Goal: Information Seeking & Learning: Learn about a topic

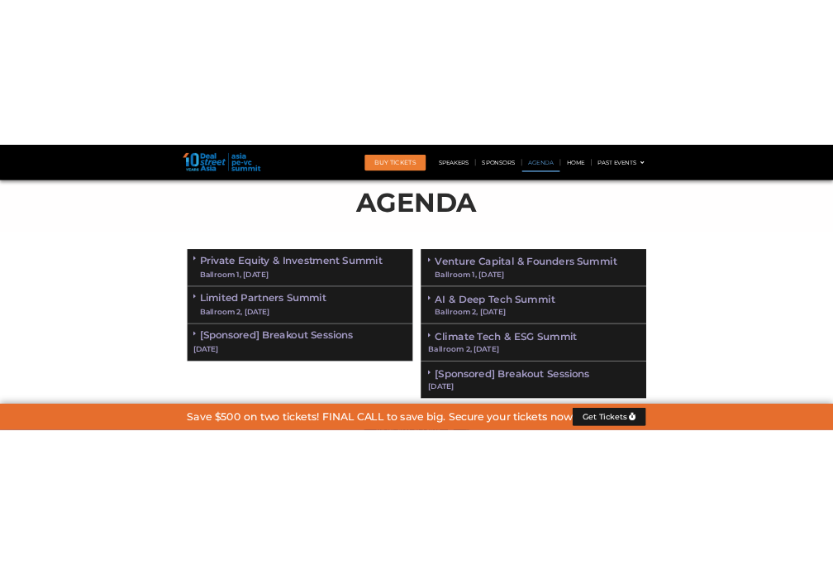
scroll to position [992, 0]
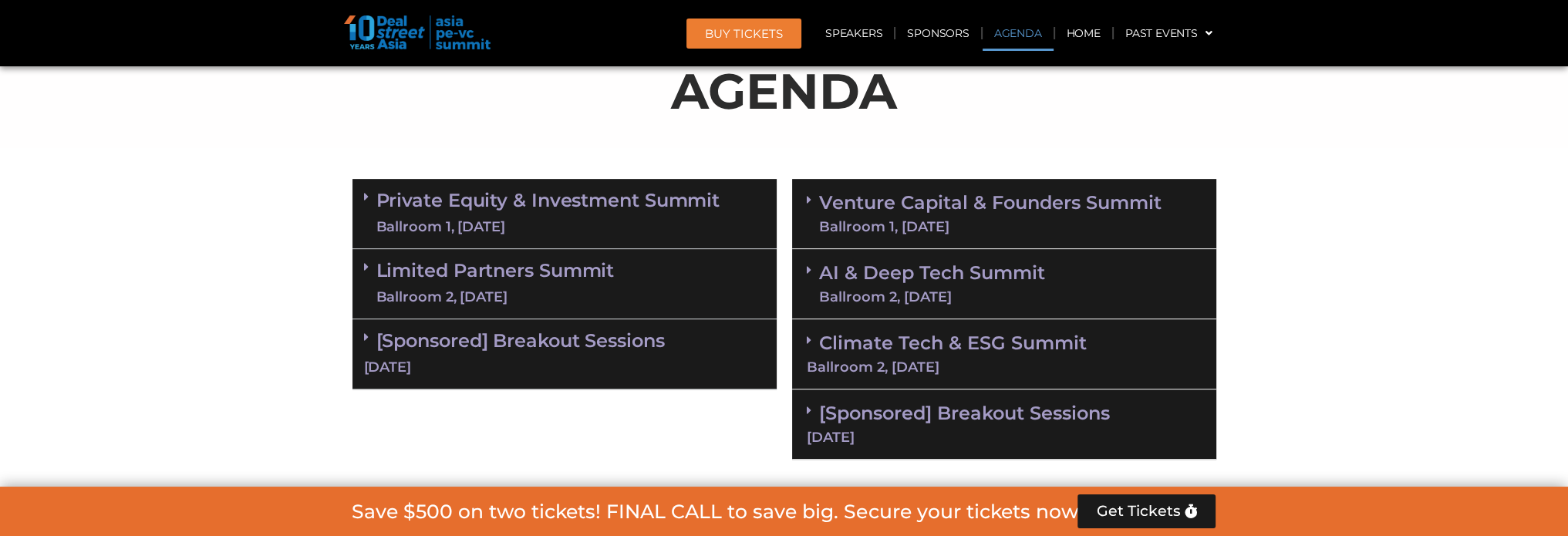
click at [637, 202] on link "Private Equity & Investment Summit Ballroom 1, [DATE]" at bounding box center [548, 213] width 344 height 47
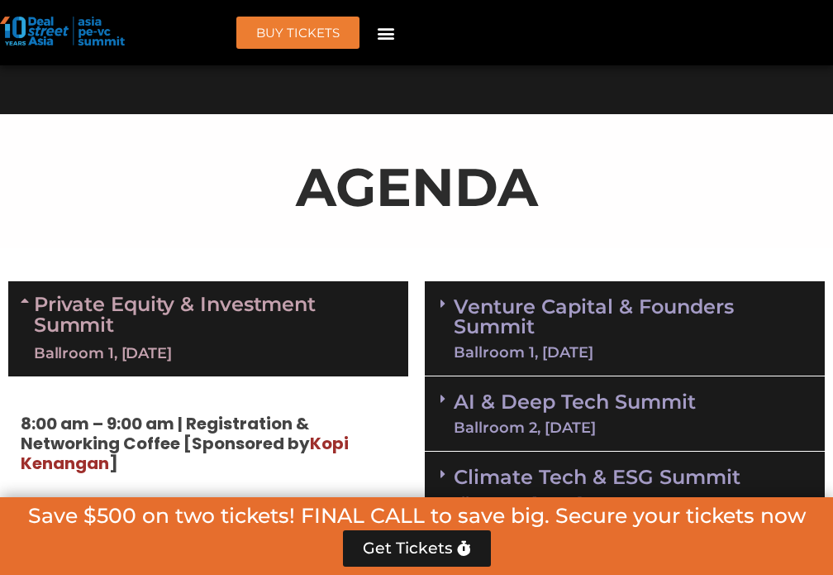
click at [136, 417] on strong "8:00 am – 9:00 am | Registration & Networking Coffee [Sponsored by [PERSON_NAME…" at bounding box center [185, 443] width 328 height 63
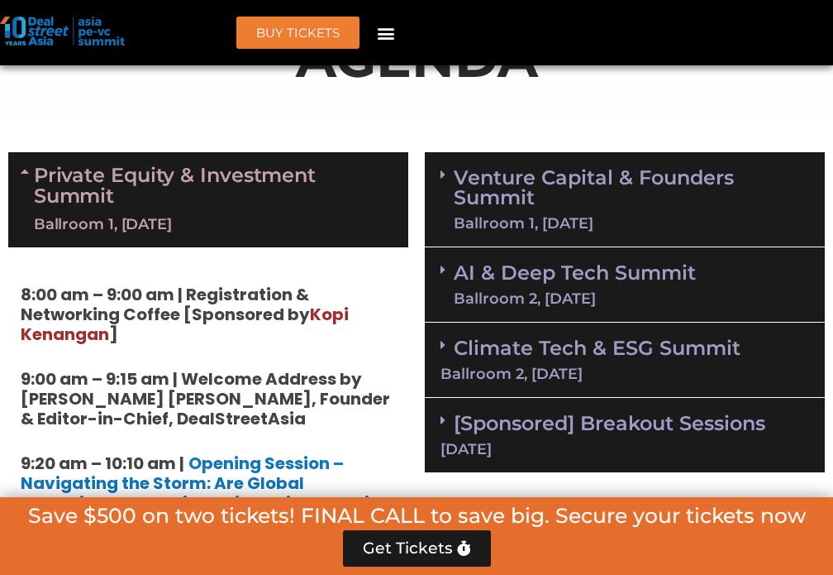
scroll to position [1157, 0]
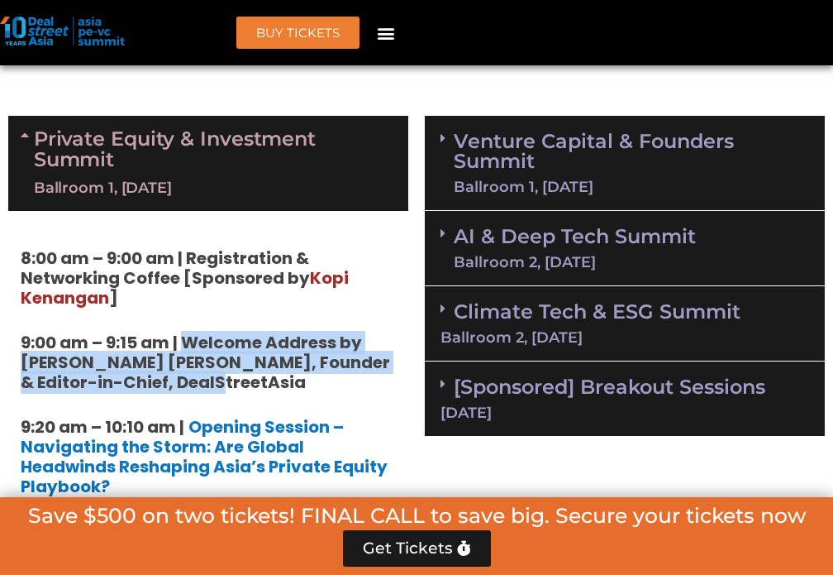
drag, startPoint x: 185, startPoint y: 336, endPoint x: 196, endPoint y: 379, distance: 43.5
click at [196, 379] on strong "9:00 am – 9:15 am | Welcome Address by [PERSON_NAME] [PERSON_NAME], Founder & E…" at bounding box center [206, 362] width 370 height 63
copy strong "Welcome Address by [PERSON_NAME] [PERSON_NAME], Founder & Editor-in-Chief, Deal…"
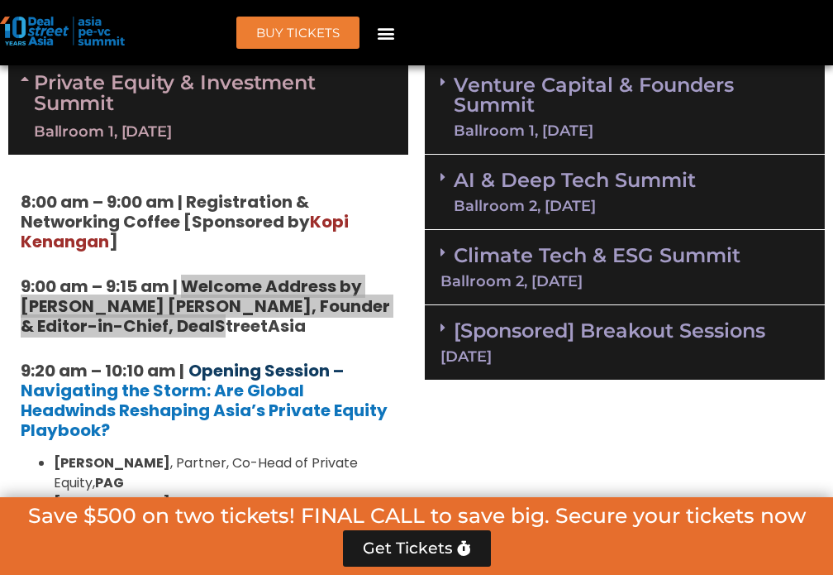
scroll to position [1240, 0]
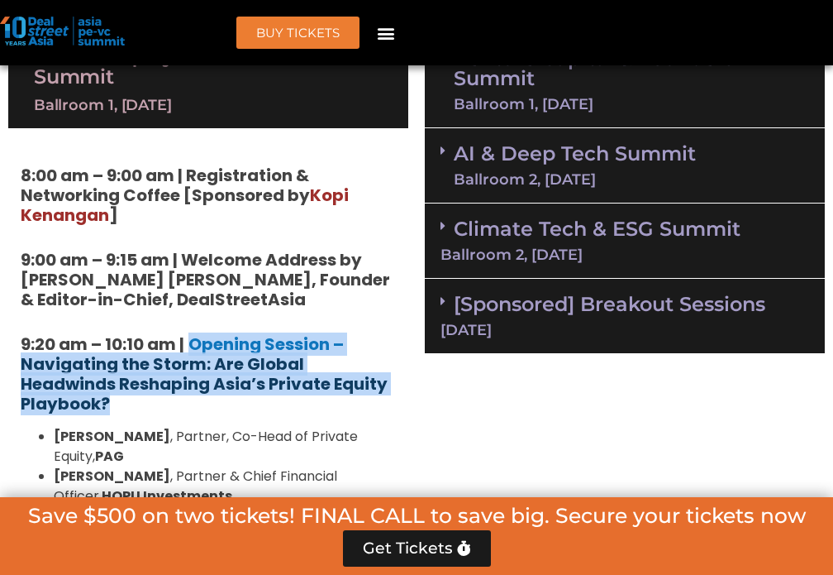
drag, startPoint x: 198, startPoint y: 404, endPoint x: 231, endPoint y: 356, distance: 58.2
click at [193, 341] on h5 "9:20 am – 10:10 am | Opening Session – Navigating the Storm: Are Global Headwin…" at bounding box center [208, 373] width 375 height 79
copy h5 "Opening Session – Navigating the Storm: Are Global Headwinds Reshaping Asia’s P…"
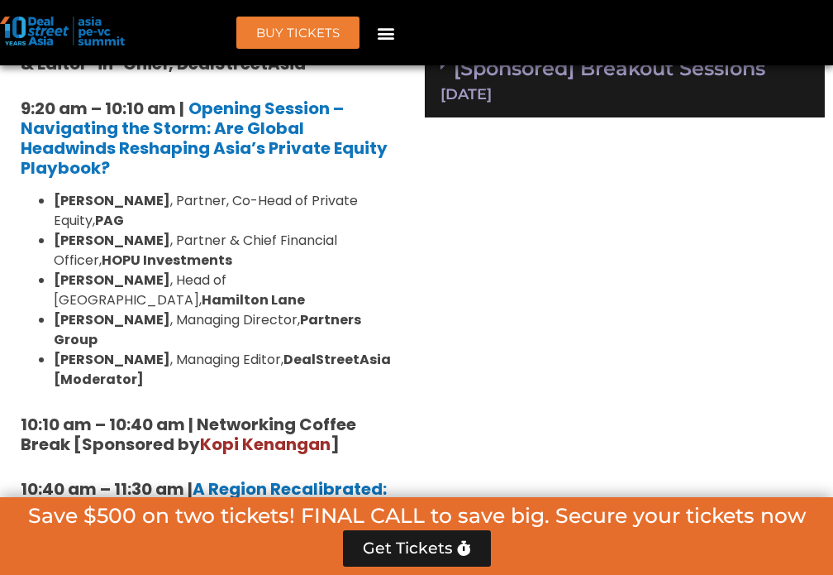
scroll to position [1571, 0]
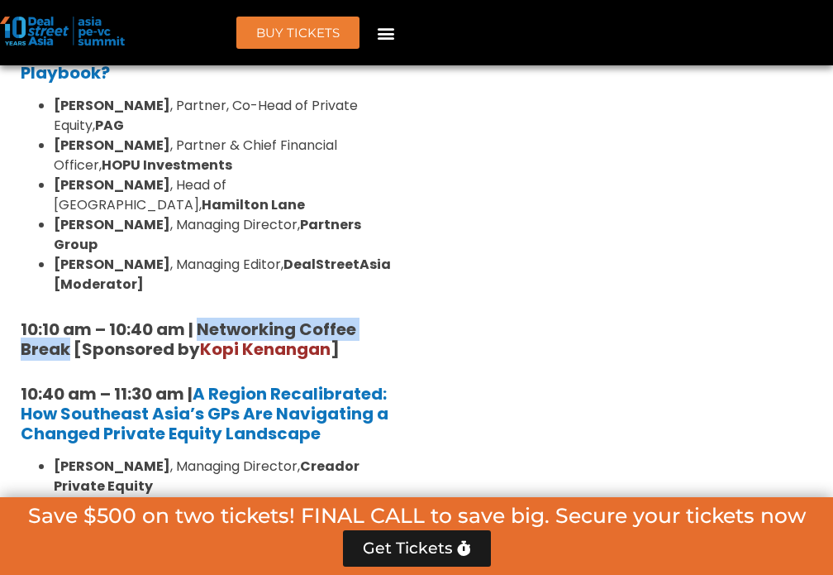
drag, startPoint x: 201, startPoint y: 308, endPoint x: 68, endPoint y: 332, distance: 135.2
click at [68, 332] on strong "10:10 am – 10:40 am | Networking Coffee Break [Sponsored by [PERSON_NAME] ]" at bounding box center [189, 338] width 336 height 43
copy strong "Networking Coffee Break"
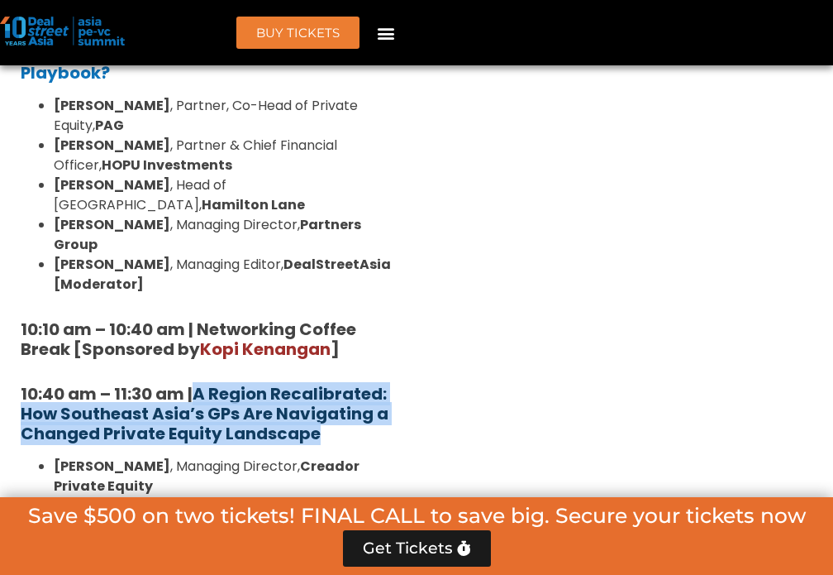
drag, startPoint x: 343, startPoint y: 416, endPoint x: 200, endPoint y: 367, distance: 151.1
click at [200, 384] on h5 "10:40 am – 11:30 am | A Region Recalibrated: How Southeast Asia’s GPs Are Navig…" at bounding box center [208, 414] width 375 height 60
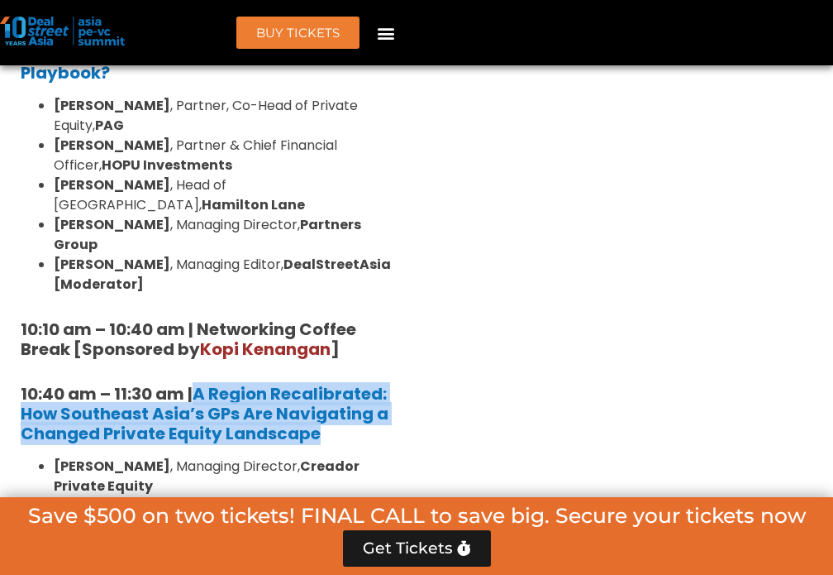
copy strong "A Region Recalibrated: How Southeast Asia’s GPs Are Navigating a Changed Privat…"
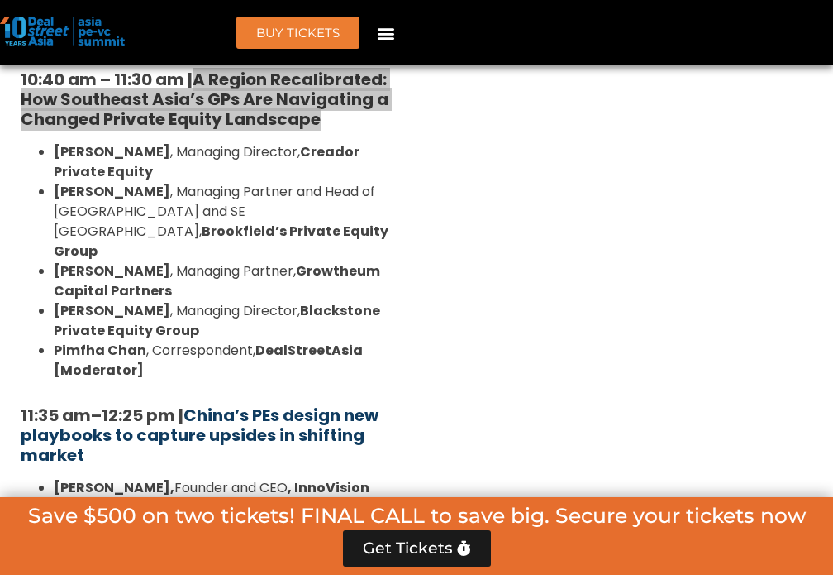
scroll to position [1984, 0]
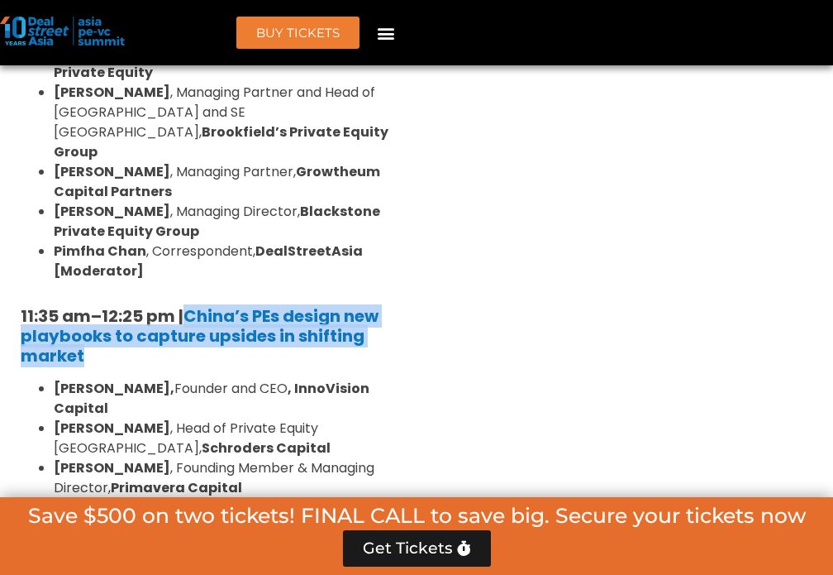
drag, startPoint x: 360, startPoint y: 315, endPoint x: 189, endPoint y: 270, distance: 176.9
click at [189, 306] on h5 "11:35 am – 12:25 pm | China’s PEs design new playbooks to capture upsides in sh…" at bounding box center [208, 336] width 375 height 60
copy h5 "China’s PEs design new playbooks to capture upsides in shifting market"
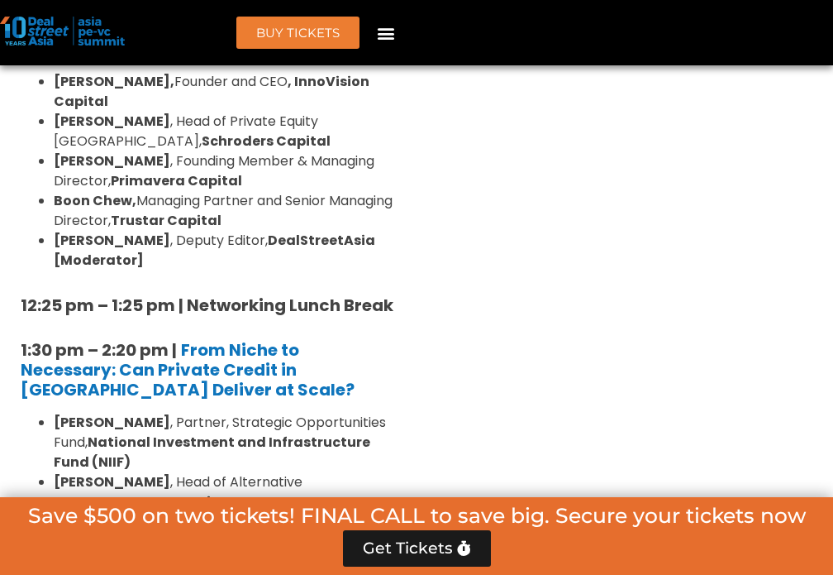
scroll to position [2397, 0]
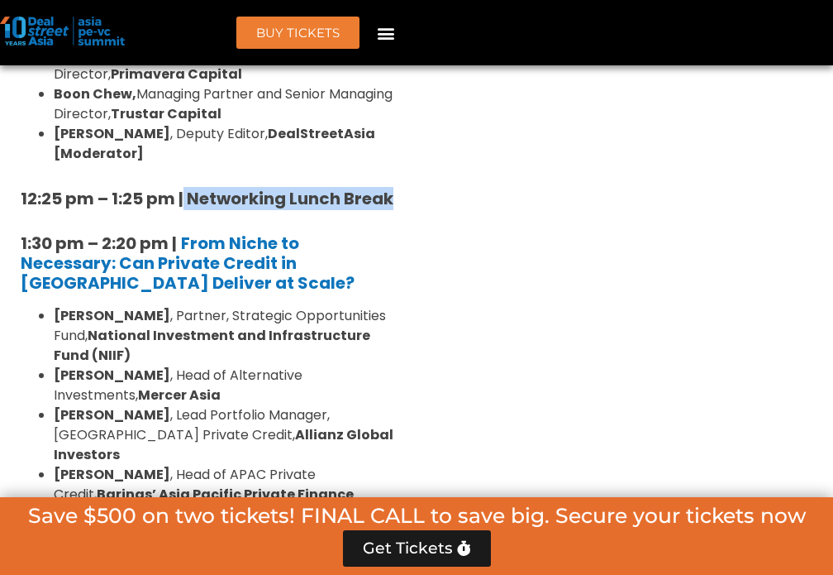
drag, startPoint x: 393, startPoint y: 137, endPoint x: 185, endPoint y: 122, distance: 208.1
click at [185, 122] on div "8:00 am – 9:00 am | Registration & Networking Coffee [Sponsored by [PERSON_NAME…" at bounding box center [208, 405] width 400 height 2868
copy strong "Networking Lunch Break"
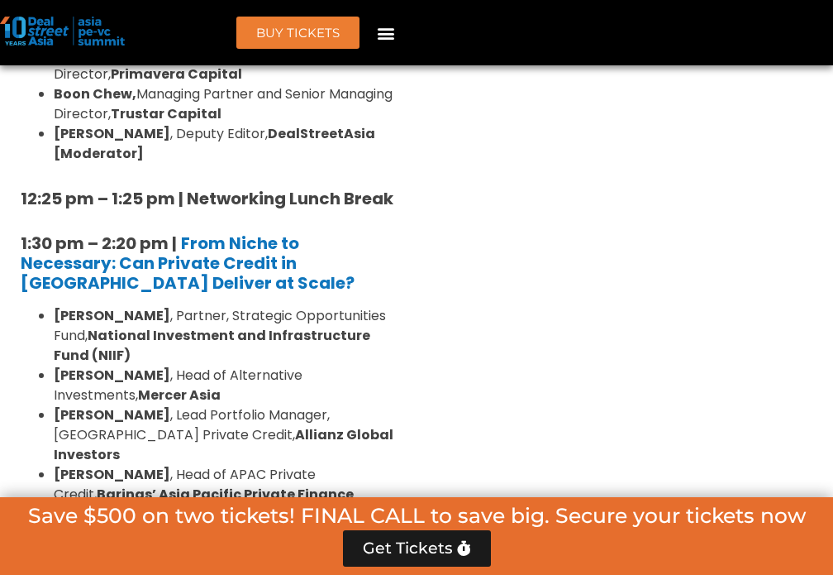
click at [484, 255] on div "Venture Capital & Founders​ Summit Ballroom 1, [DATE] 8:00 am – 9:00 am | Regis…" at bounding box center [625, 432] width 417 height 3130
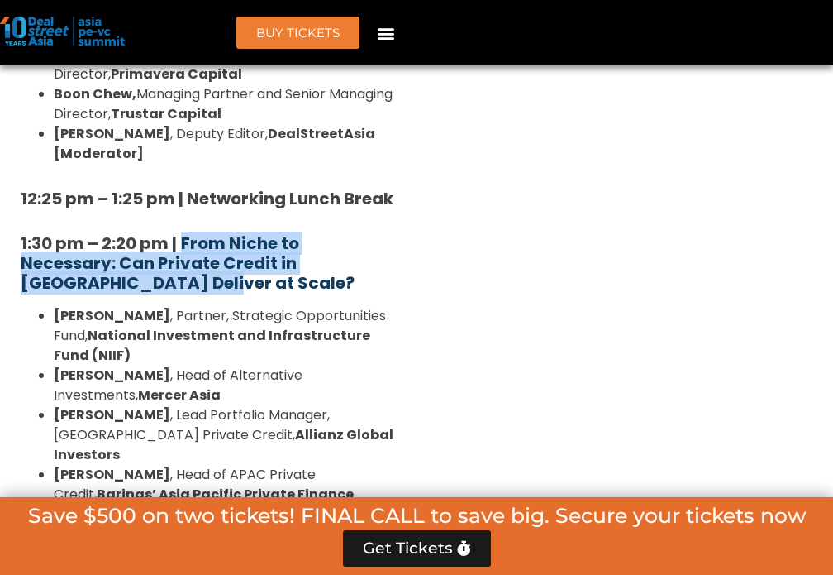
drag, startPoint x: 193, startPoint y: 214, endPoint x: 184, endPoint y: 179, distance: 36.9
click at [184, 233] on h5 "1:30 pm – 2:20 pm | From Niche to Necessary: Can Private Credit in [GEOGRAPHIC_…" at bounding box center [208, 263] width 375 height 60
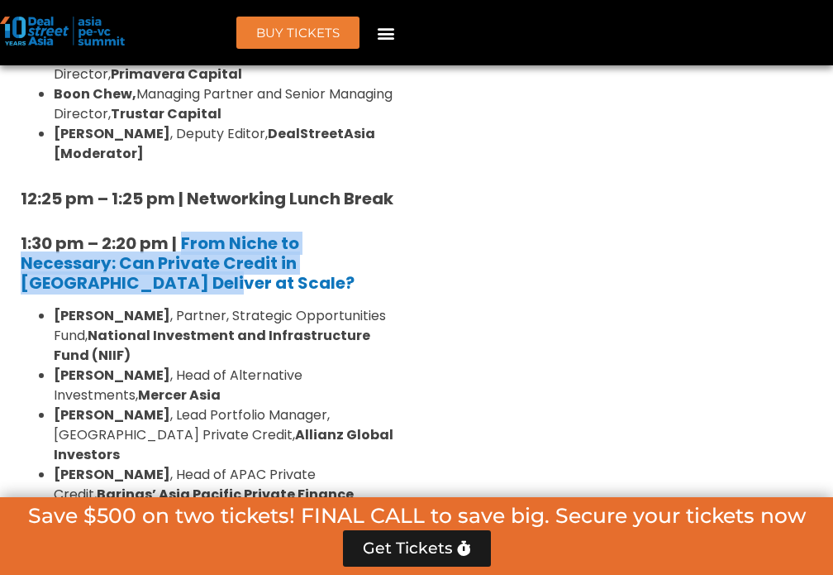
copy strong "From Niche to Necessary: Can Private Credit in [GEOGRAPHIC_DATA] Deliver at Sca…"
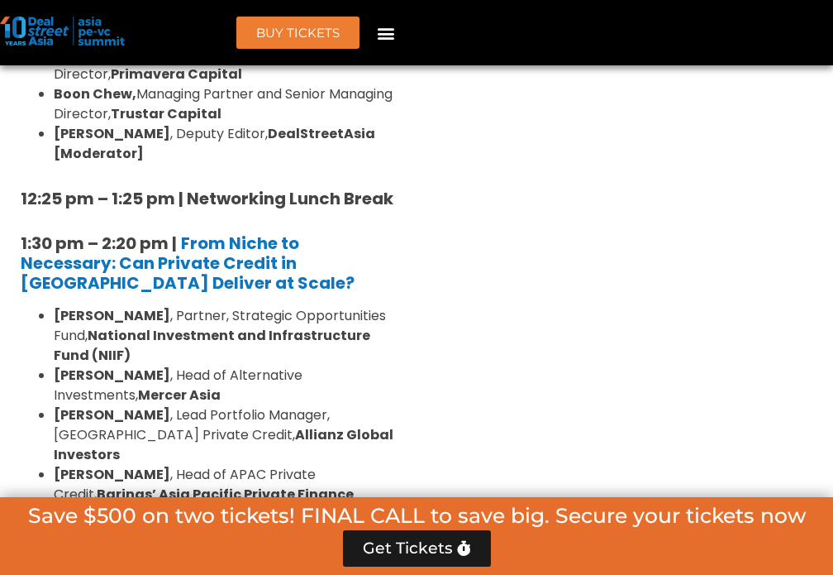
click at [413, 335] on div "Private Equity & Investment Summit Ballroom 1, [DATE] 8:00 am – 9:00 am | Regis…" at bounding box center [208, 432] width 417 height 3130
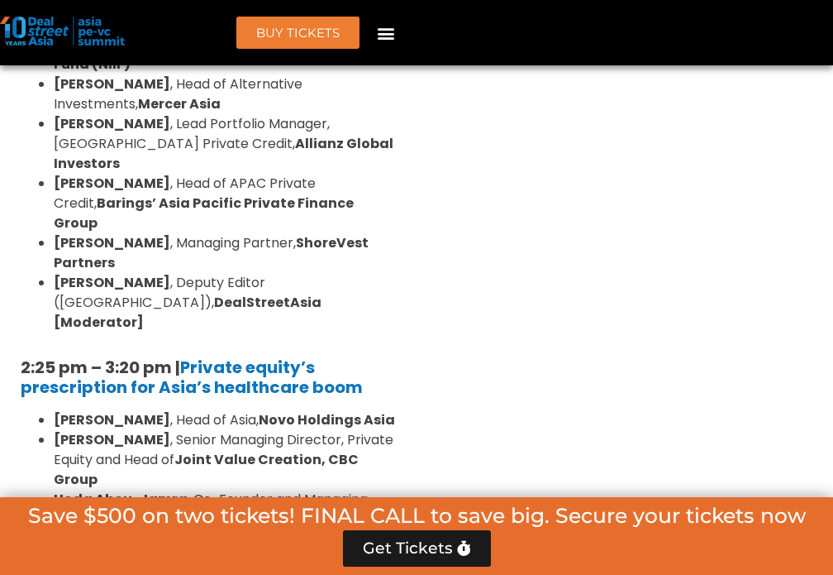
scroll to position [2728, 0]
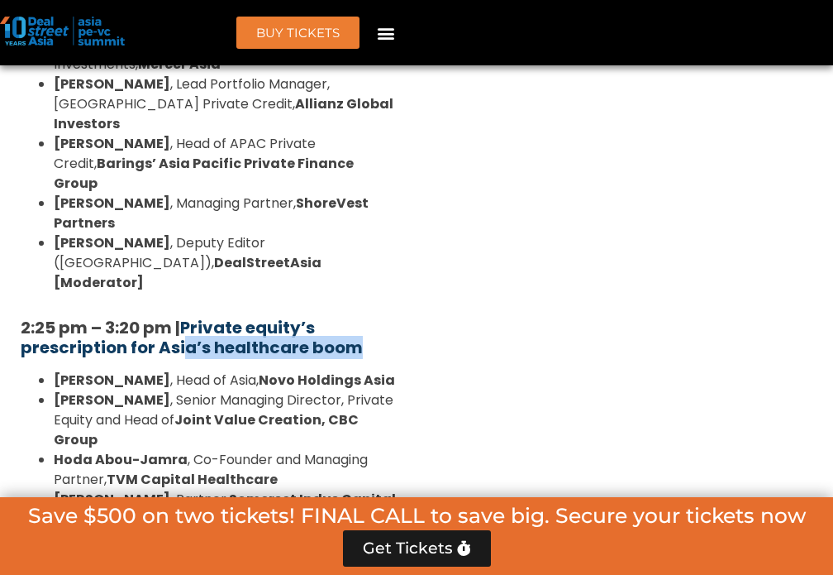
drag, startPoint x: 365, startPoint y: 224, endPoint x: 184, endPoint y: 217, distance: 180.3
click at [184, 317] on h5 "2:25 pm – 3:20 pm | Private equity’s prescription for Asia’s healthcare boom" at bounding box center [208, 337] width 375 height 40
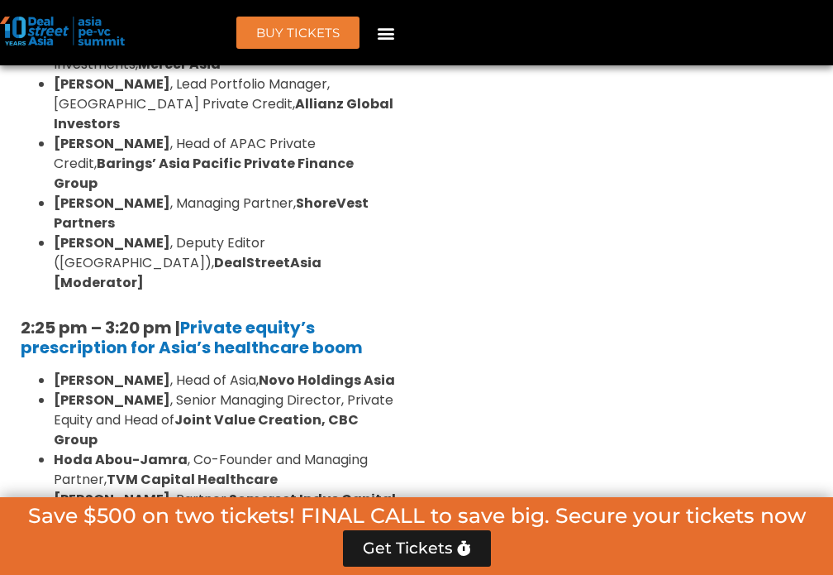
click at [379, 317] on h5 "2:25 pm – 3:20 pm | Private equity’s prescription for Asia’s healthcare boom" at bounding box center [208, 337] width 375 height 40
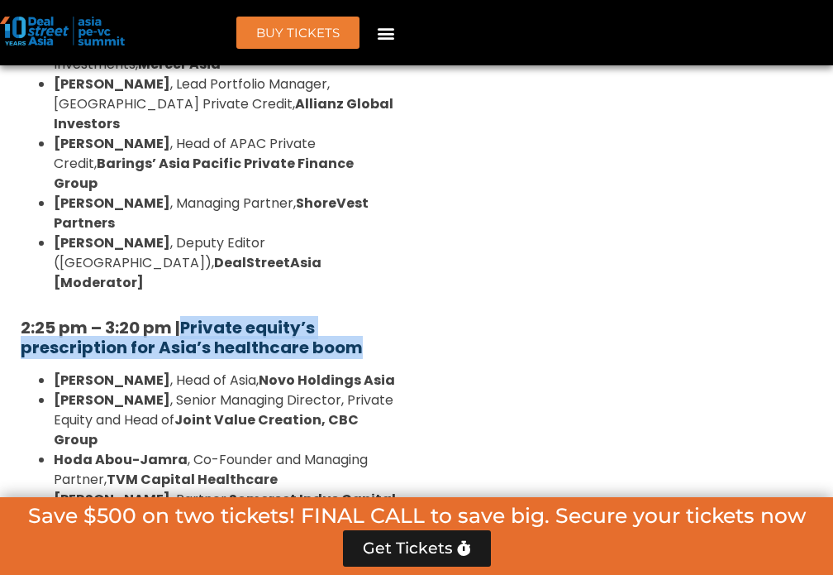
drag, startPoint x: 291, startPoint y: 217, endPoint x: 185, endPoint y: 209, distance: 106.1
click at [185, 317] on h5 "2:25 pm – 3:20 pm | Private equity’s prescription for Asia’s healthcare boom" at bounding box center [208, 337] width 375 height 40
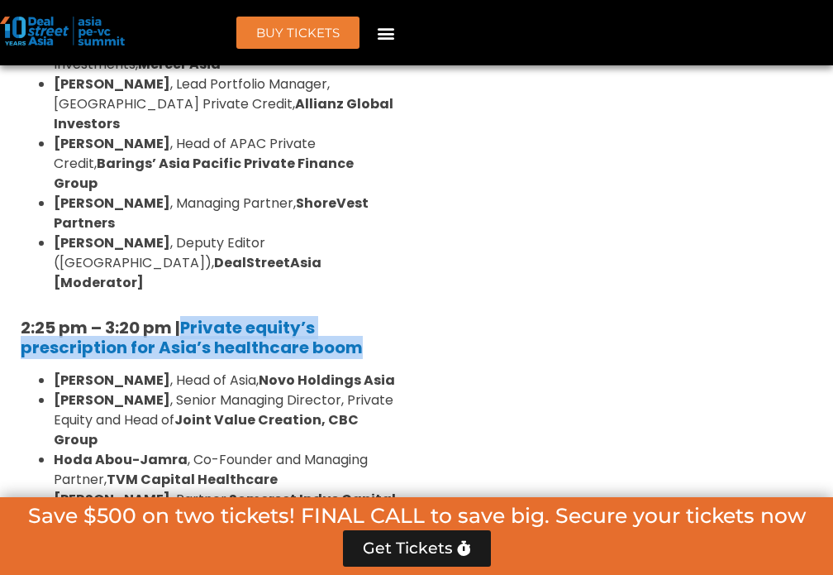
copy strong "Private equity’s prescription for Asia’s healthcare boom"
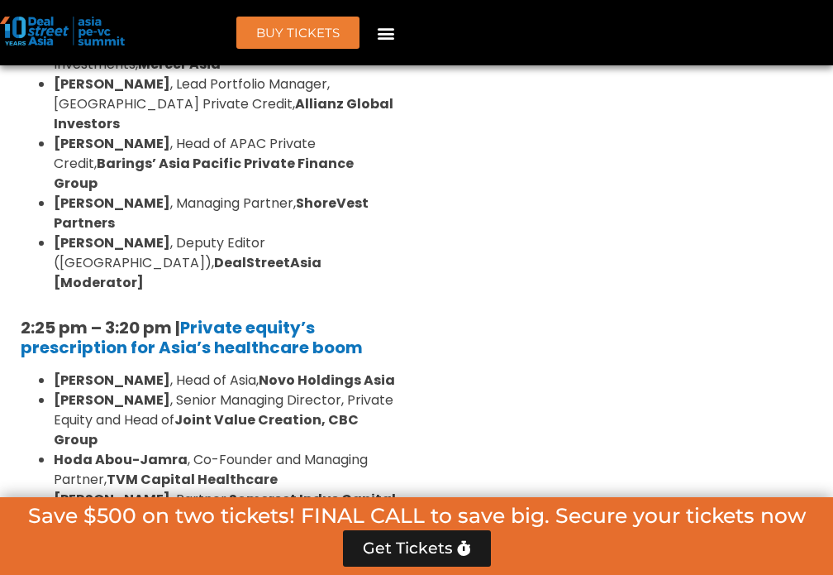
click at [333, 489] on strong "Somerset Indus Capital Partners" at bounding box center [225, 508] width 342 height 39
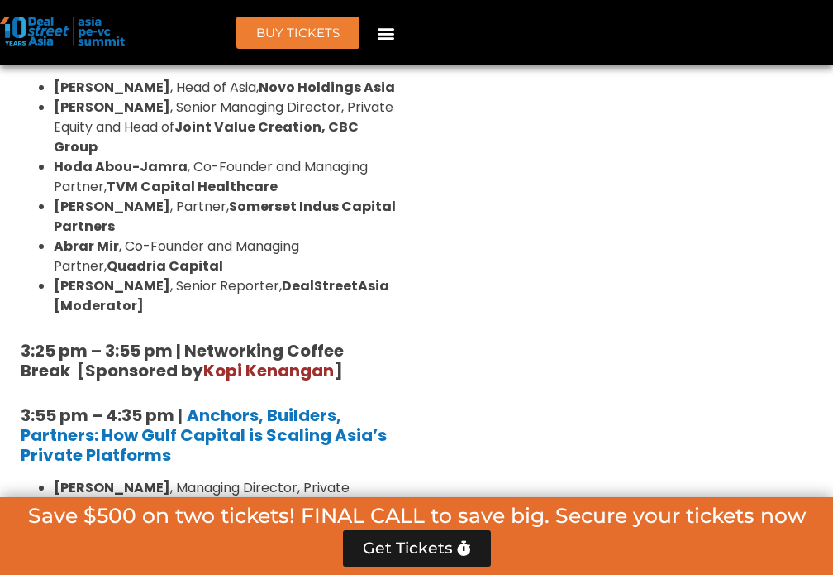
scroll to position [3059, 0]
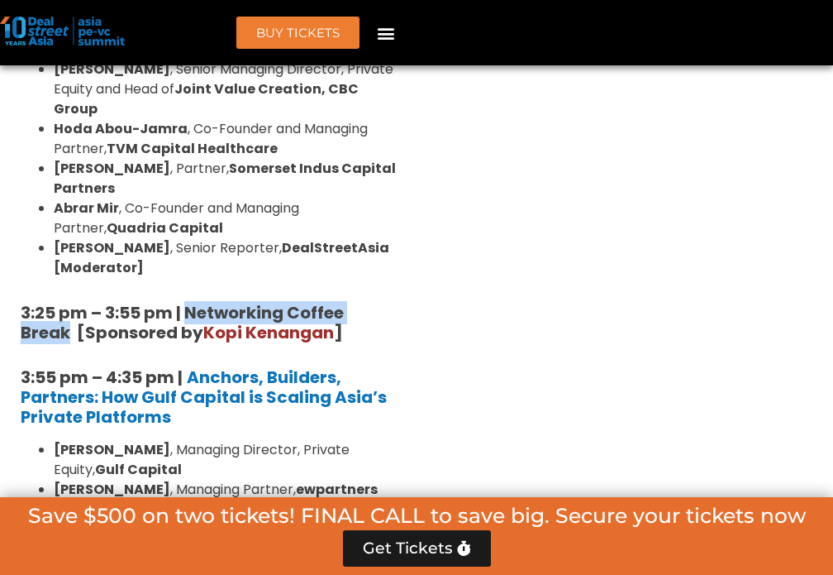
drag, startPoint x: 188, startPoint y: 167, endPoint x: 83, endPoint y: 195, distance: 109.5
click at [67, 301] on strong "3:25 pm – 3:55 pm | Networking Coffee Break [Sponsored by [PERSON_NAME] ]" at bounding box center [182, 322] width 323 height 43
copy strong "Networking Coffee Break"
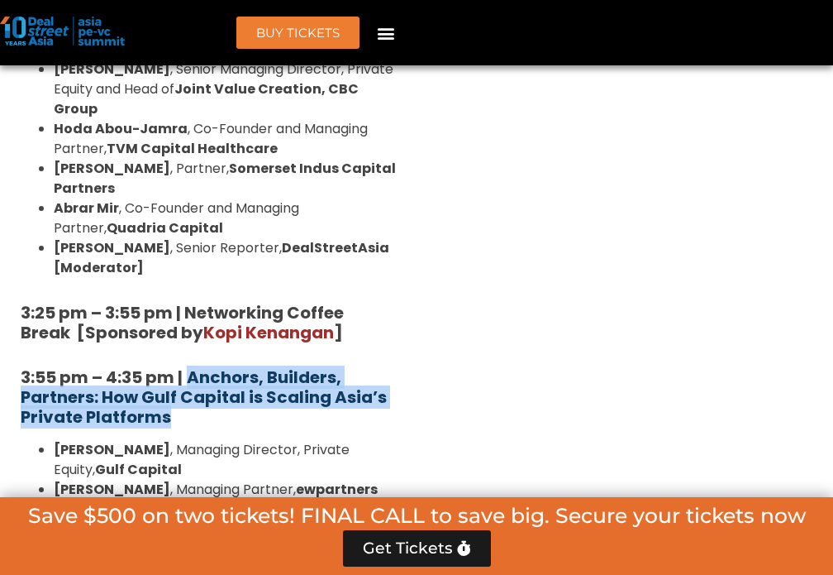
drag, startPoint x: 246, startPoint y: 284, endPoint x: 190, endPoint y: 244, distance: 68.8
click at [190, 367] on h5 "3:55 pm – 4:35 pm | Anchors, Builders, Partners: How Gulf Capital is Scaling As…" at bounding box center [208, 397] width 375 height 60
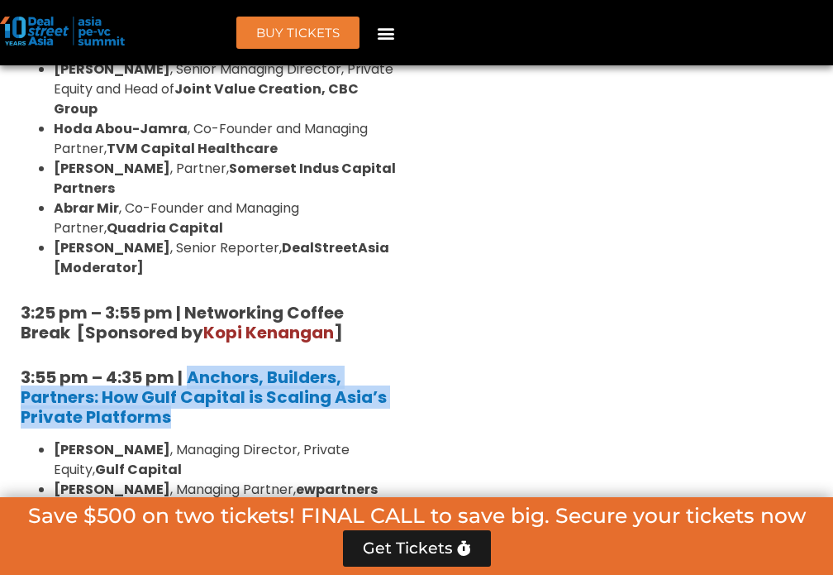
copy b "Anchors, Builders, Partners: How Gulf Capital is Scaling Asia’s Private Platfor…"
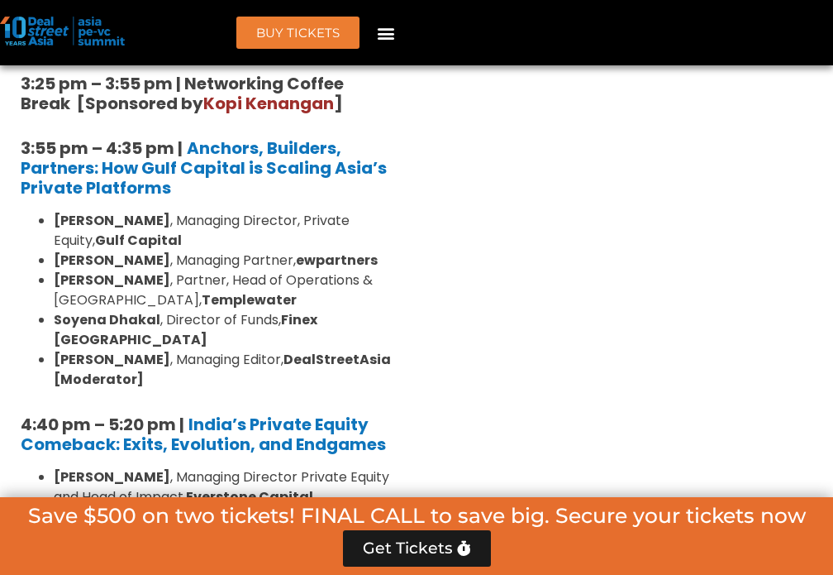
scroll to position [3307, 0]
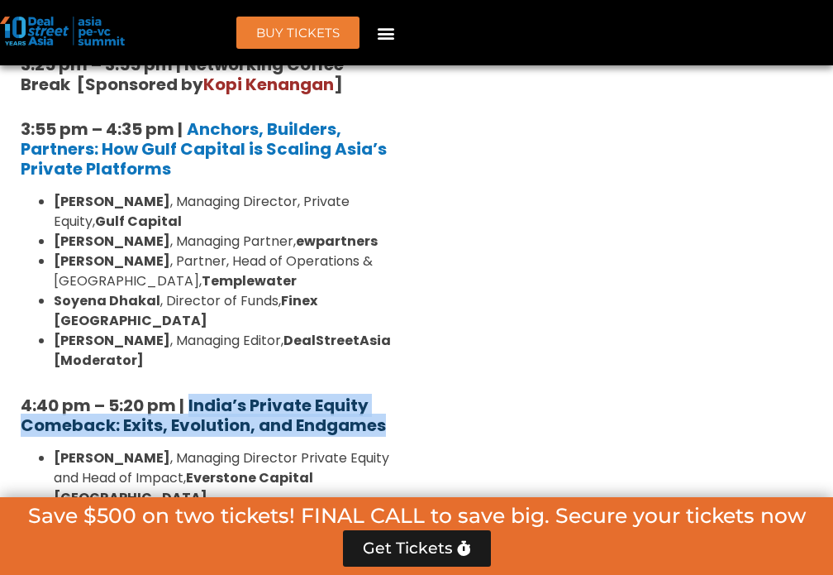
drag, startPoint x: 394, startPoint y: 260, endPoint x: 265, endPoint y: 268, distance: 129.2
click at [188, 395] on h5 "4:40 pm – 5:20 pm | India’s Private Equity Comeback: Exits, Evolution, and Endg…" at bounding box center [208, 415] width 375 height 40
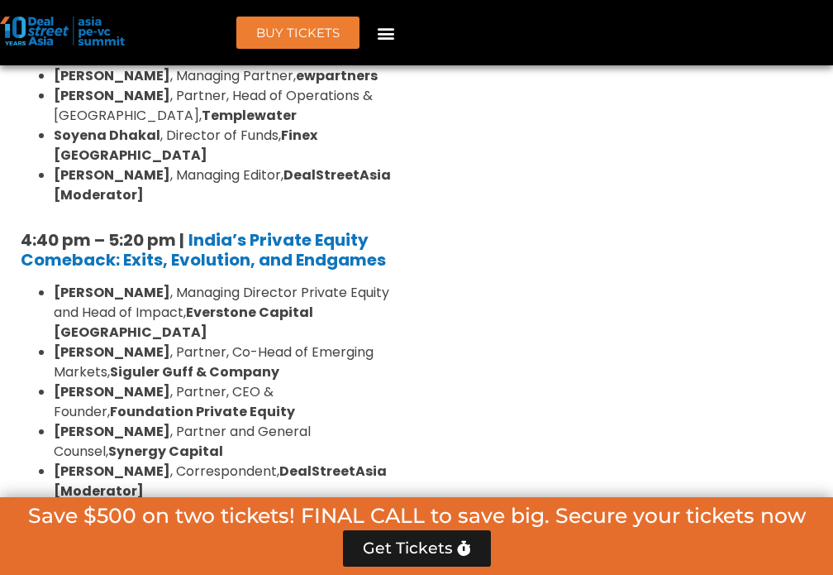
scroll to position [3555, 0]
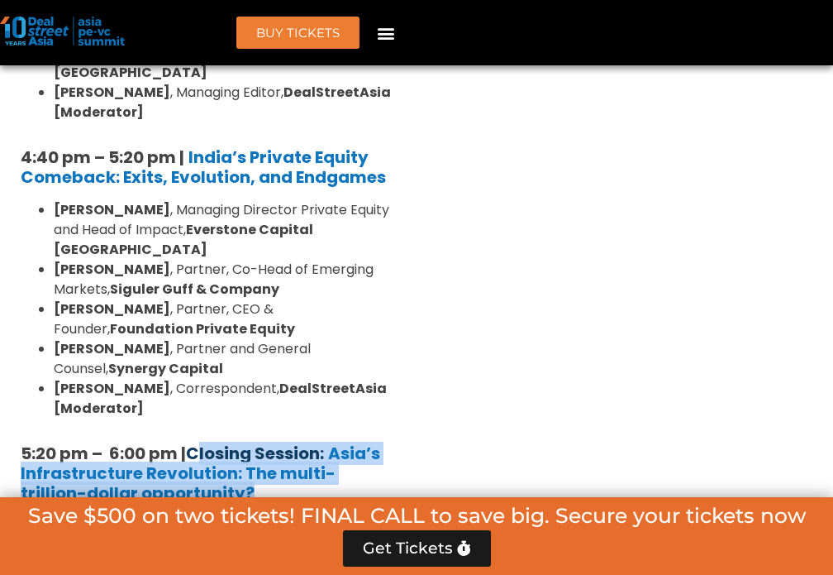
drag, startPoint x: 278, startPoint y: 317, endPoint x: 189, endPoint y: 277, distance: 97.0
click at [189, 443] on h5 "5:20 pm – 6:00 pm | Closing Session: Asia’s Infrastructure Revolution: The mult…" at bounding box center [208, 473] width 375 height 60
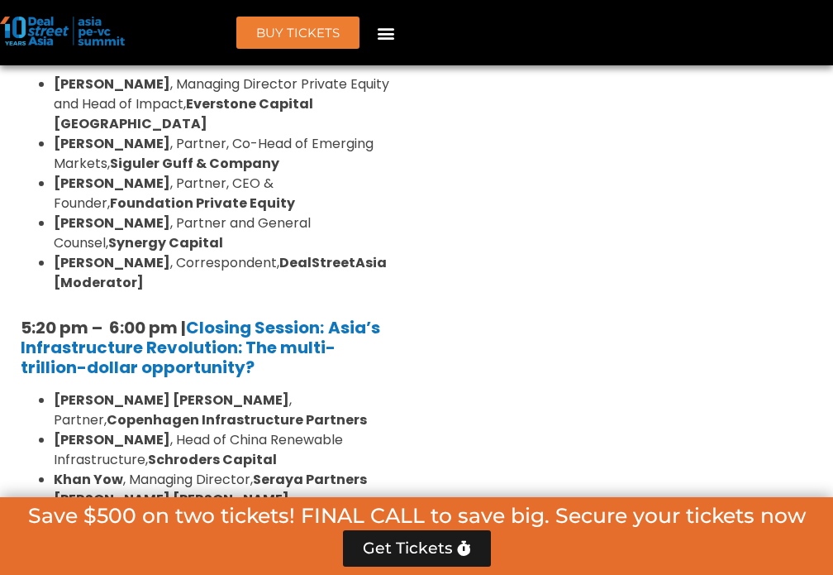
scroll to position [3803, 0]
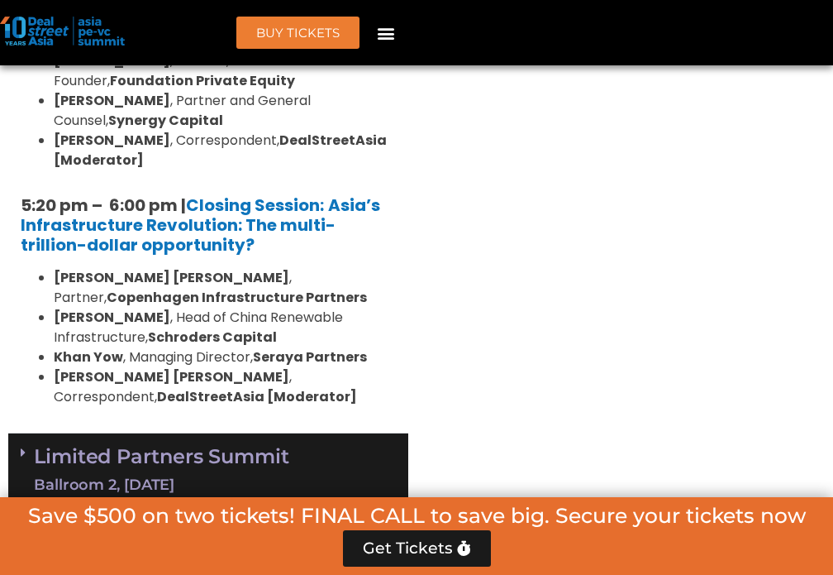
click at [298, 433] on div "Limited Partners [GEOGRAPHIC_DATA] 2, [DATE]" at bounding box center [208, 470] width 400 height 75
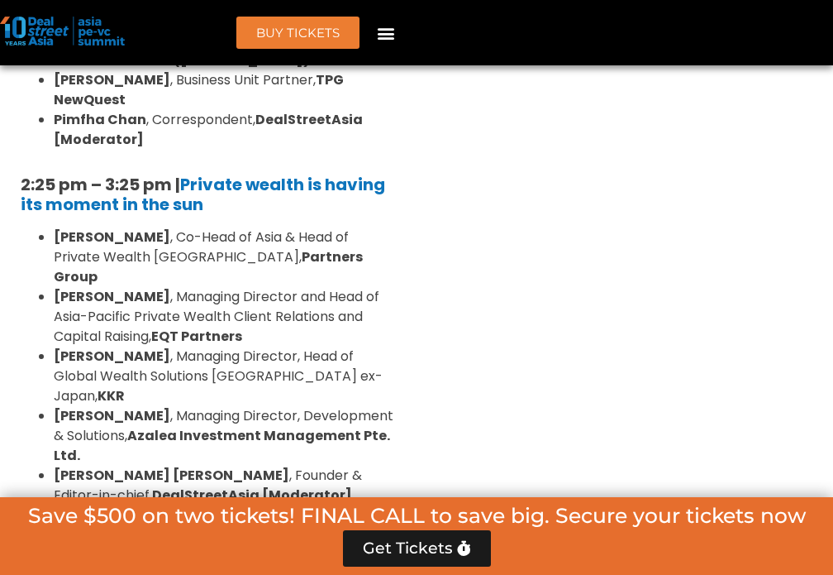
scroll to position [5208, 0]
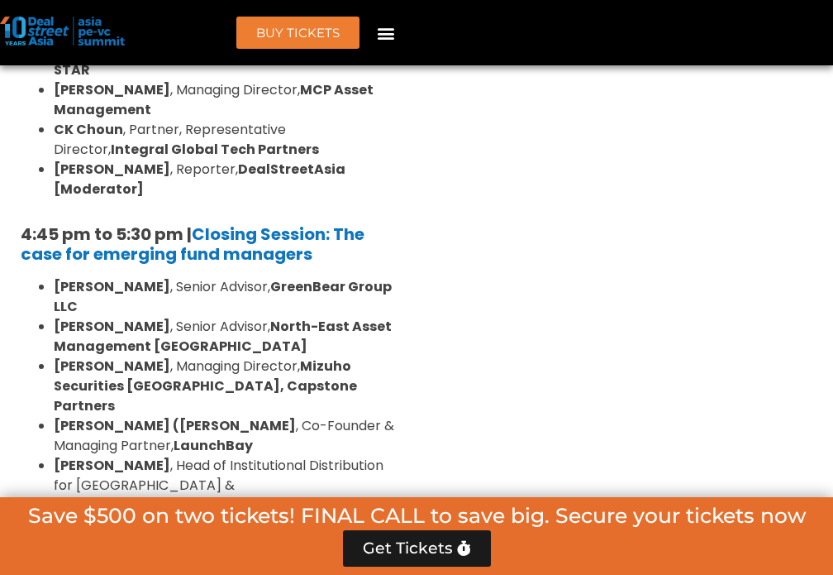
scroll to position [5952, 0]
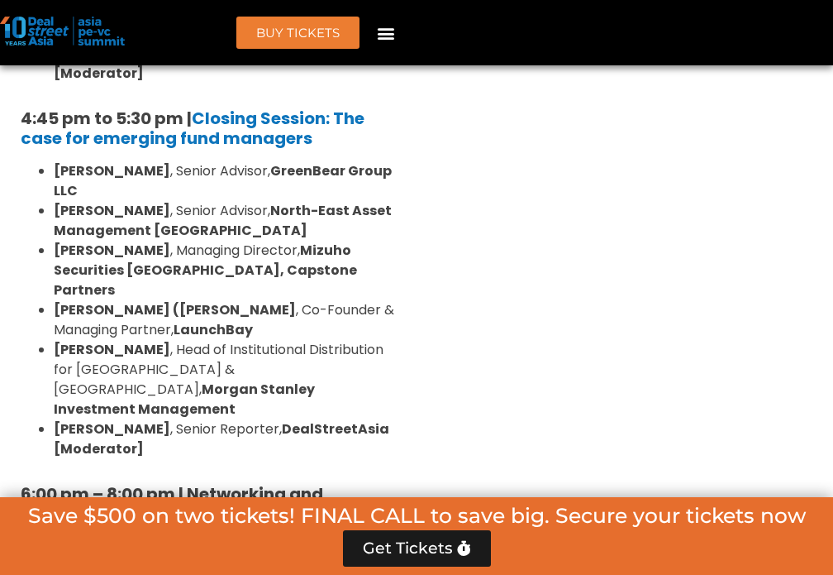
click at [212, 561] on link "[Sponsored] Breakout Sessions [DATE]" at bounding box center [208, 586] width 375 height 51
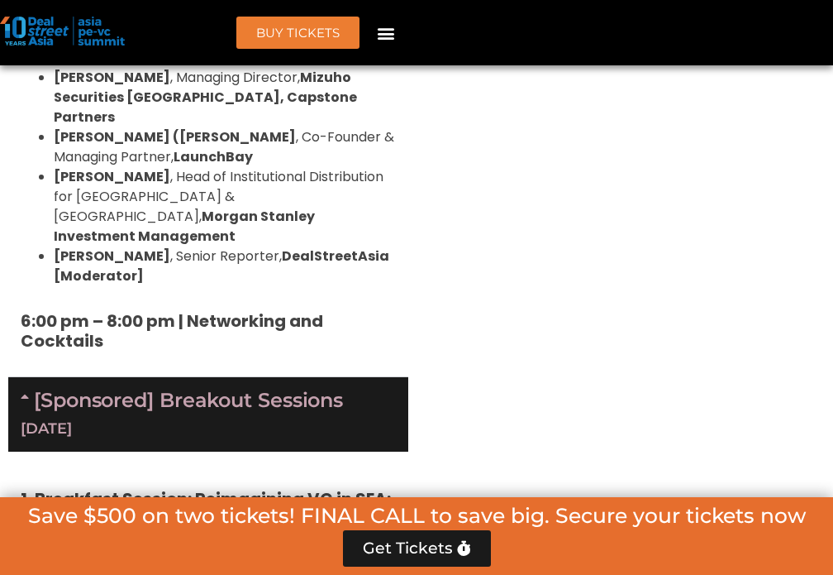
scroll to position [5870, 0]
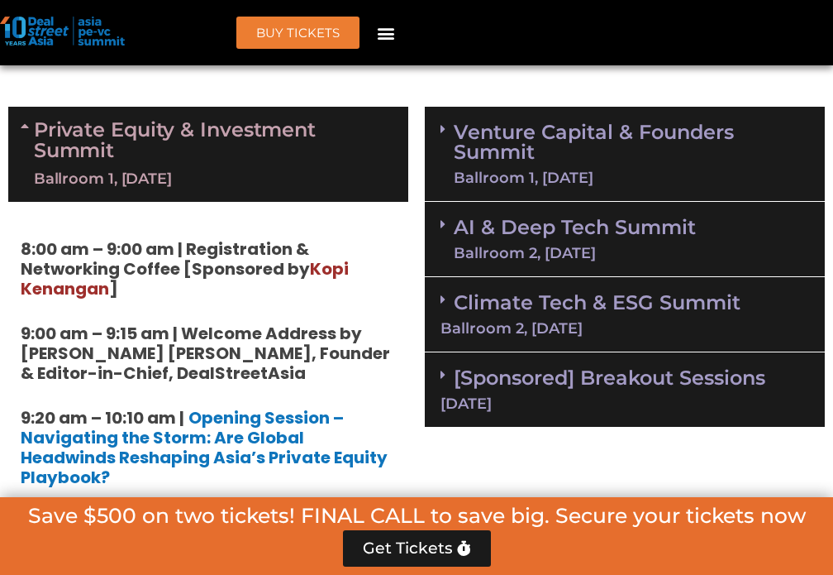
scroll to position [1323, 0]
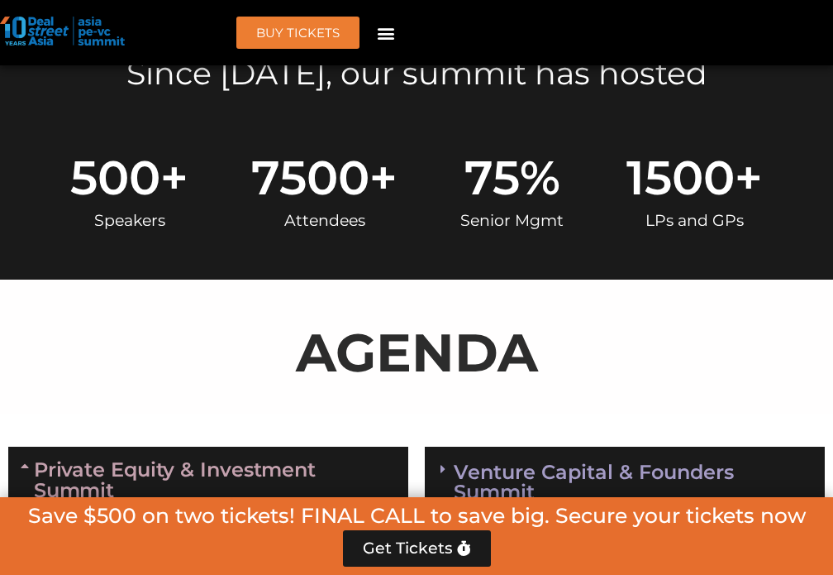
scroll to position [909, 0]
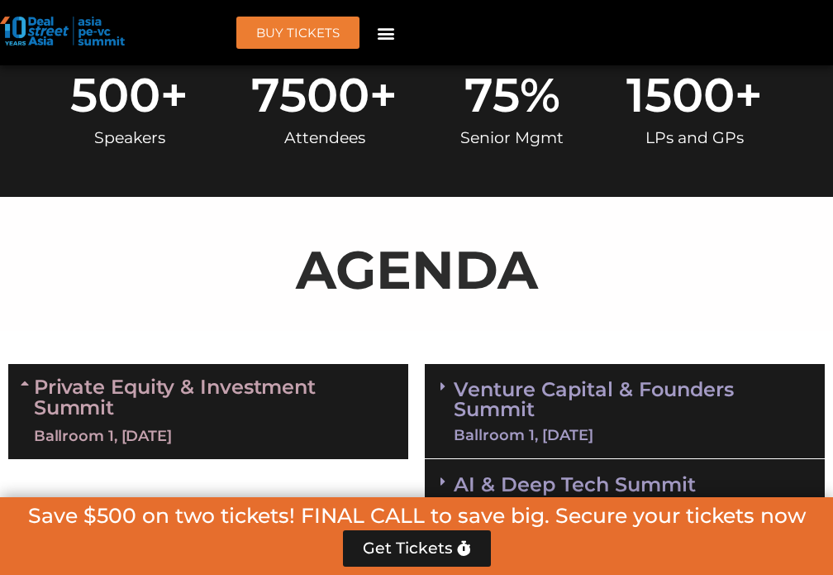
click at [627, 397] on link "Venture Capital & Founders​ Summit Ballroom 1, [DATE]" at bounding box center [631, 410] width 355 height 63
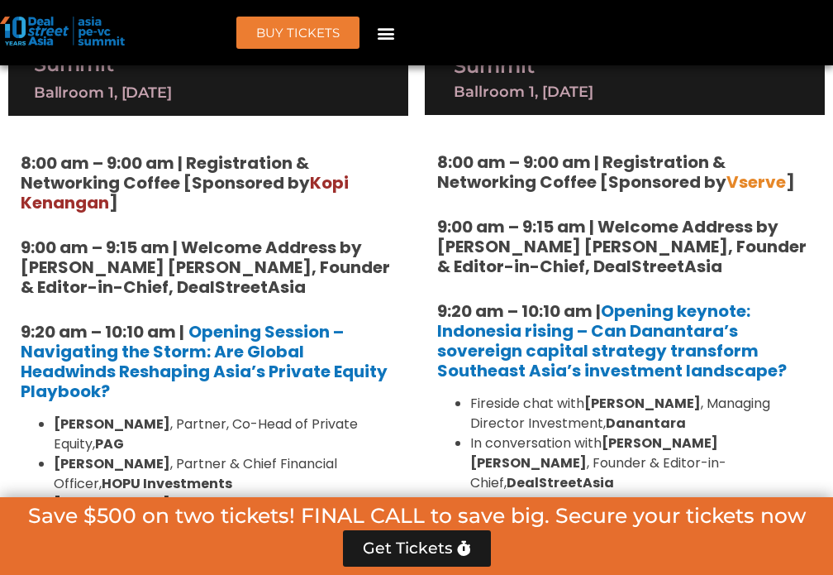
scroll to position [1240, 0]
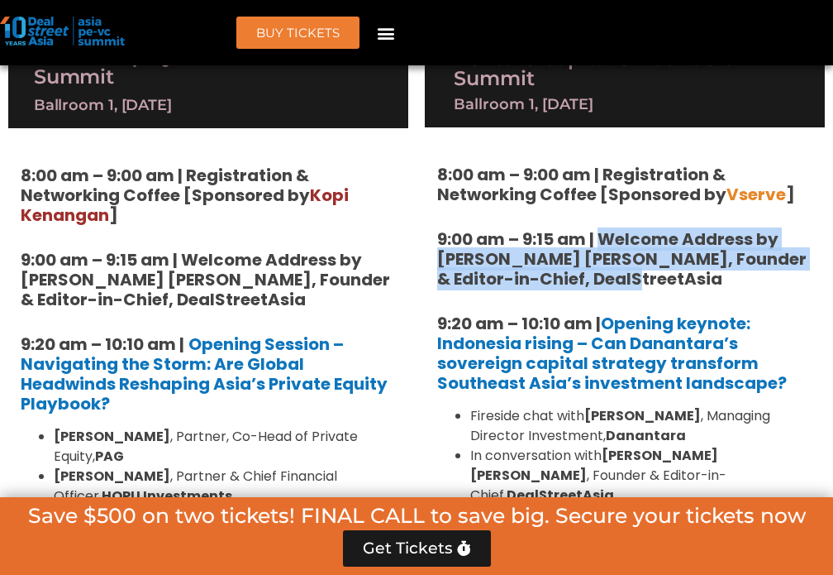
drag, startPoint x: 648, startPoint y: 279, endPoint x: 603, endPoint y: 240, distance: 59.2
click at [599, 234] on h5 "9:00 am – 9:15 am | Welcome Address by [PERSON_NAME] [PERSON_NAME], Founder & E…" at bounding box center [624, 259] width 375 height 60
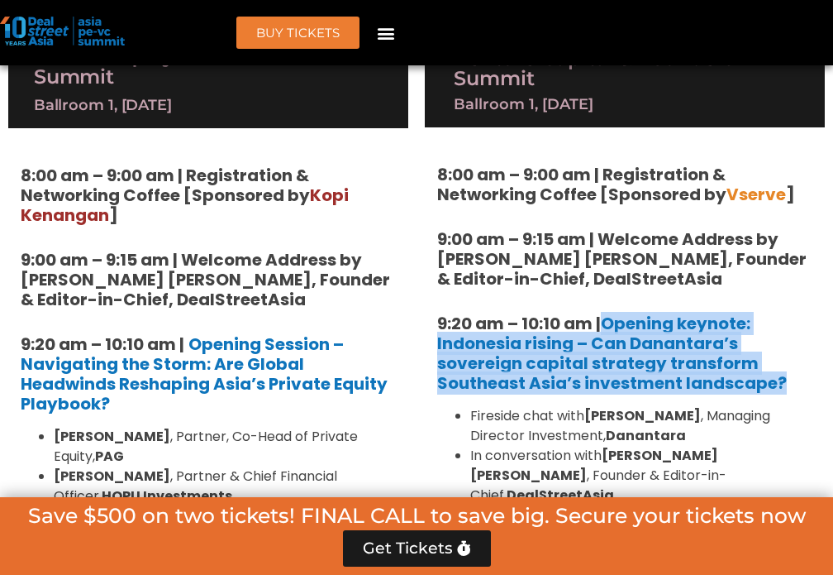
drag, startPoint x: 794, startPoint y: 379, endPoint x: 608, endPoint y: 308, distance: 199.4
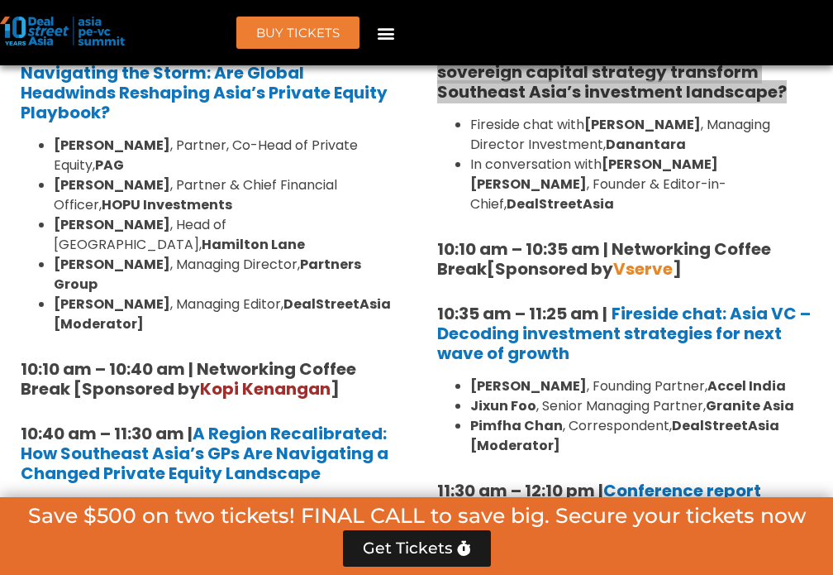
scroll to position [1571, 0]
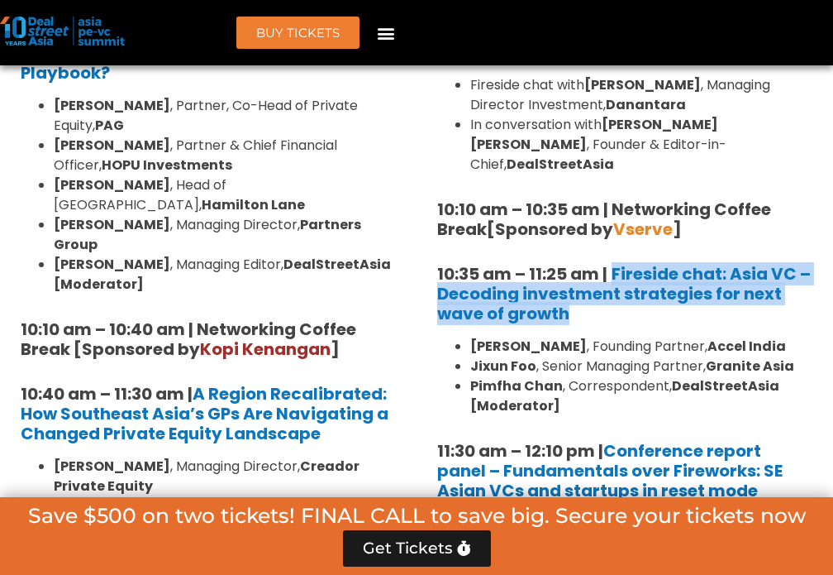
drag, startPoint x: 648, startPoint y: 290, endPoint x: 613, endPoint y: 237, distance: 63.7
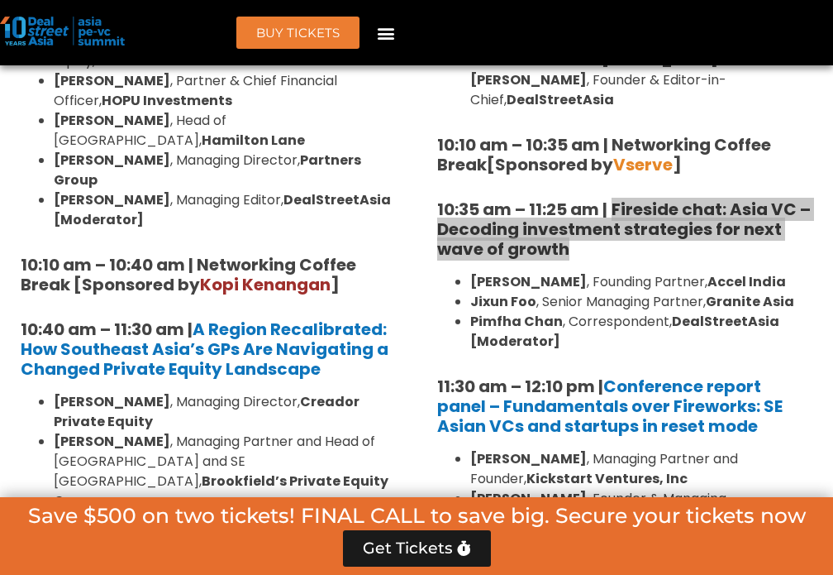
scroll to position [1736, 0]
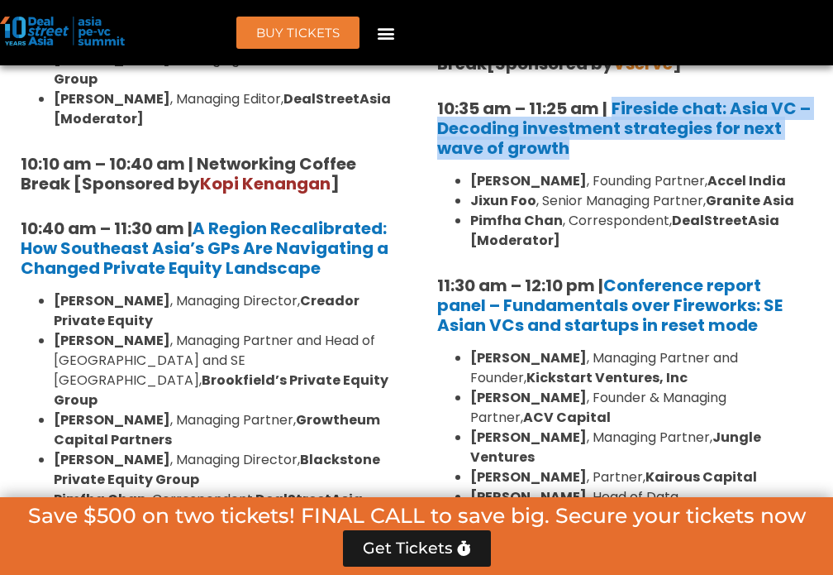
click at [811, 312] on h5 "11:30 am – 12:10 pm | Conference report panel – Fundamentals over Fireworks: SE…" at bounding box center [624, 305] width 375 height 60
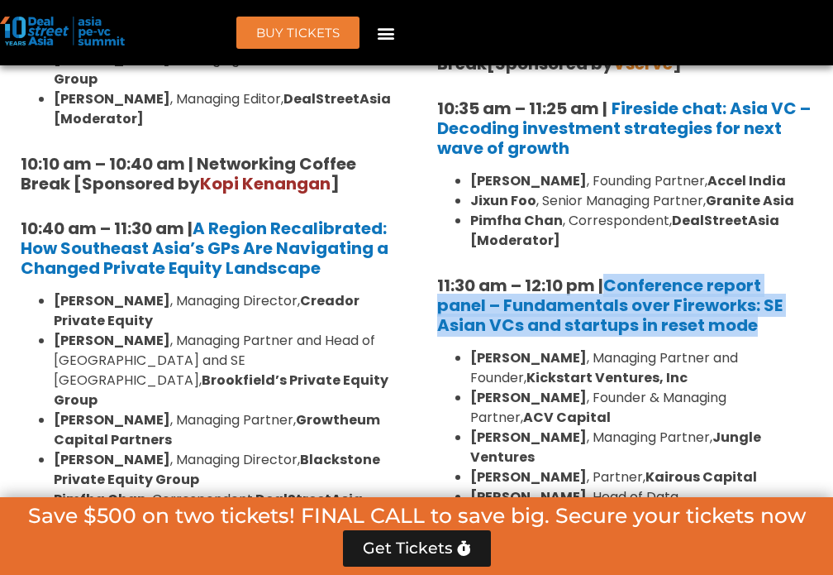
drag, startPoint x: 770, startPoint y: 310, endPoint x: 605, endPoint y: 255, distance: 173.3
click at [605, 275] on h5 "11:30 am – 12:10 pm | Conference report panel – Fundamentals over Fireworks: SE…" at bounding box center [624, 305] width 375 height 60
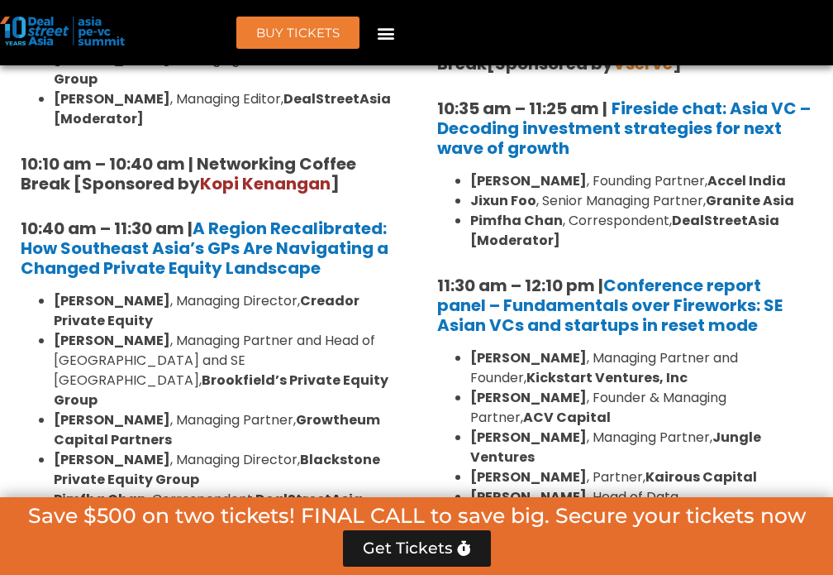
click at [794, 388] on li "[PERSON_NAME] , Founder & Managing Partner, ACV Capital" at bounding box center [641, 408] width 342 height 40
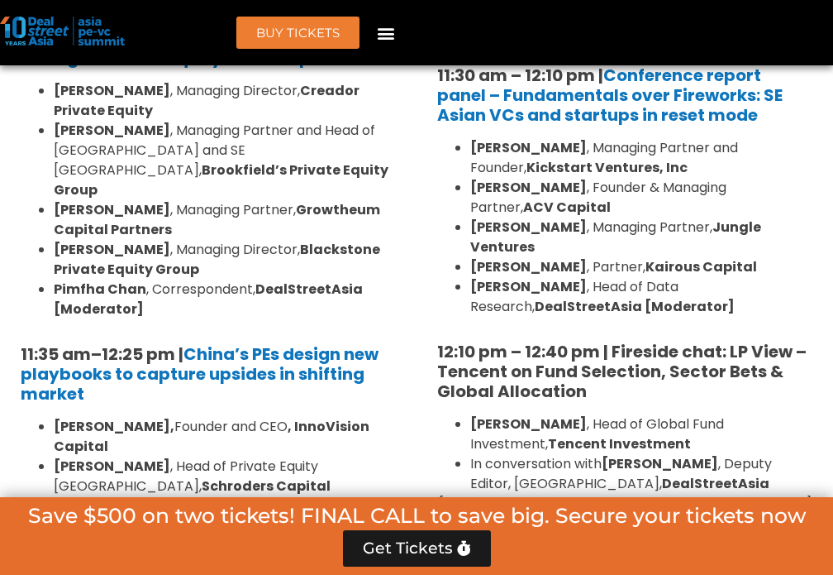
scroll to position [1984, 0]
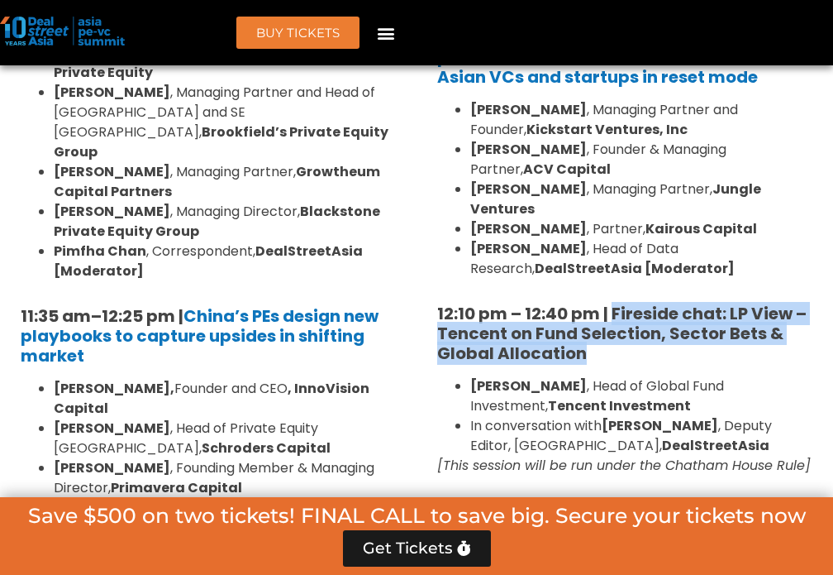
drag, startPoint x: 623, startPoint y: 309, endPoint x: 619, endPoint y: 270, distance: 39.0
click at [616, 303] on h5 "12:10 pm – 12:40 pm | Fireside chat: LP View – Tencent on Fund Selection, Secto…" at bounding box center [624, 333] width 375 height 60
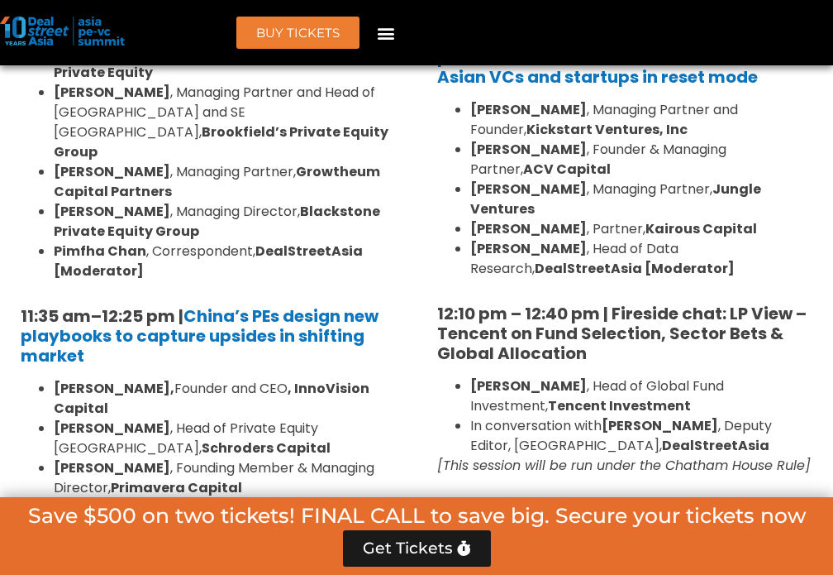
click at [774, 376] on li "[PERSON_NAME] , Head of Global Fund Investment, Tencent Investment" at bounding box center [641, 396] width 342 height 40
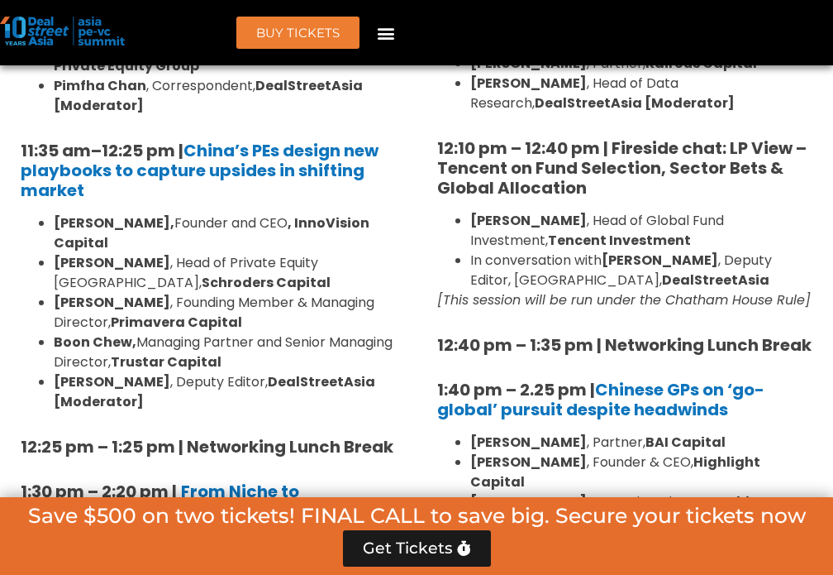
scroll to position [2232, 0]
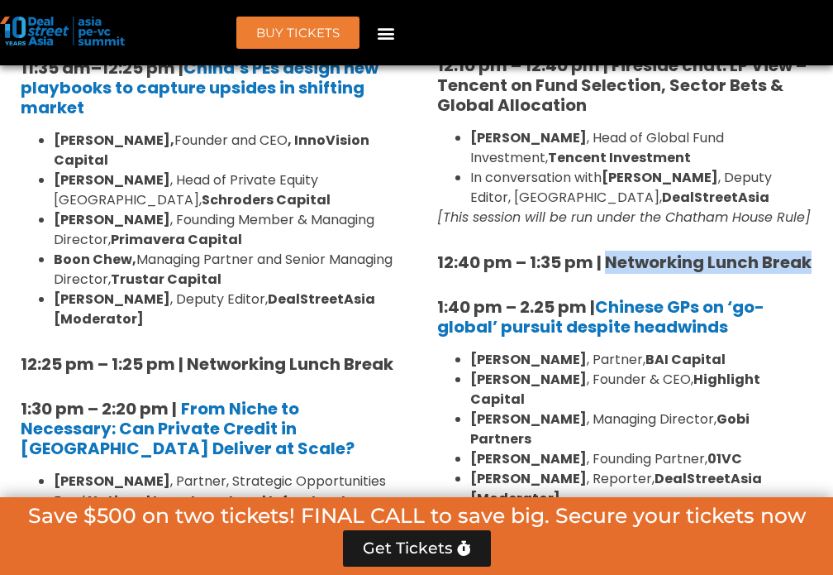
drag, startPoint x: 612, startPoint y: 265, endPoint x: 613, endPoint y: 248, distance: 17.4
click at [607, 252] on h5 "12:40 pm – 1:35 pm | Networking Lunch Break" at bounding box center [624, 262] width 375 height 20
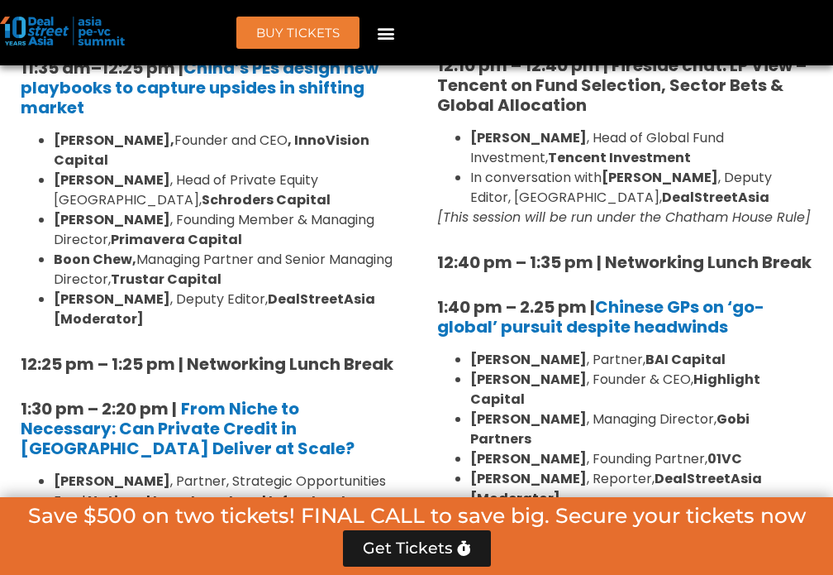
click at [790, 325] on h5 "1:40 pm – 2.25 pm | Chinese GPs on ‘go-global’ pursuit despite headwinds" at bounding box center [624, 317] width 375 height 40
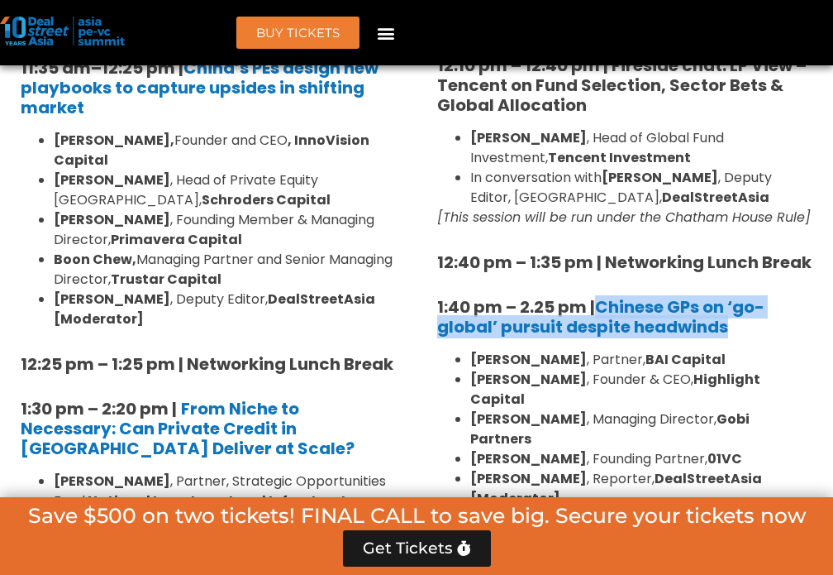
drag, startPoint x: 766, startPoint y: 327, endPoint x: 599, endPoint y: 285, distance: 172.8
click at [599, 285] on div "8:00 am – 9:00 am | Registration & Networking Coffee [Sponsored by Vserve ] 9:0…" at bounding box center [624, 476] width 375 height 2609
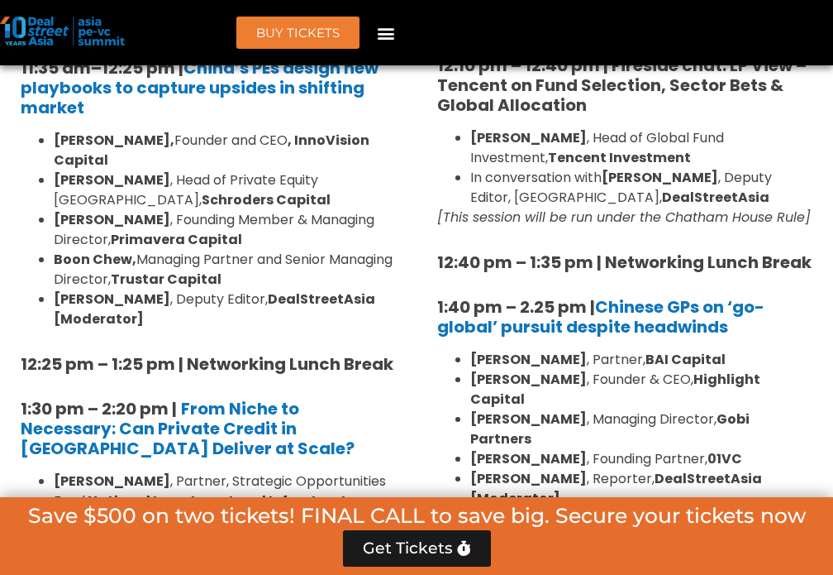
click at [790, 344] on div "8:00 am – 9:00 am | Registration & Networking Coffee [Sponsored by Vserve ] 9:0…" at bounding box center [624, 476] width 375 height 2609
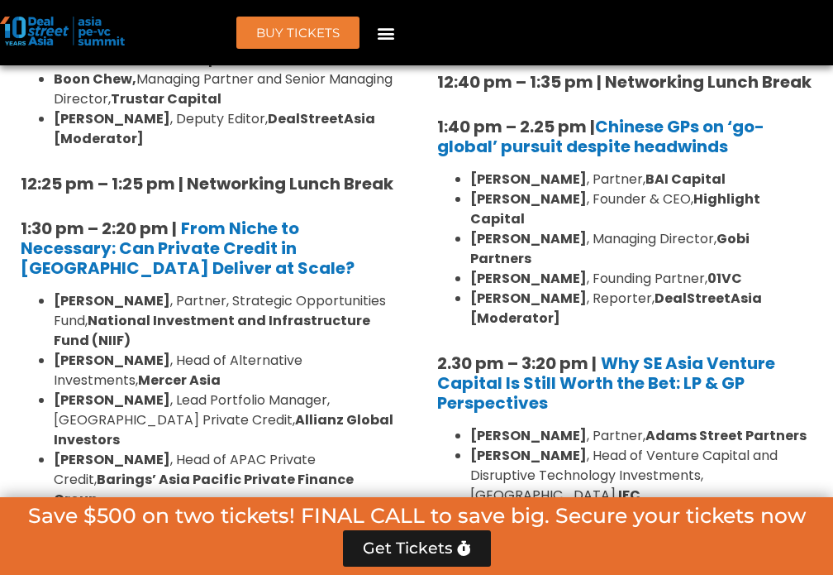
scroll to position [2480, 0]
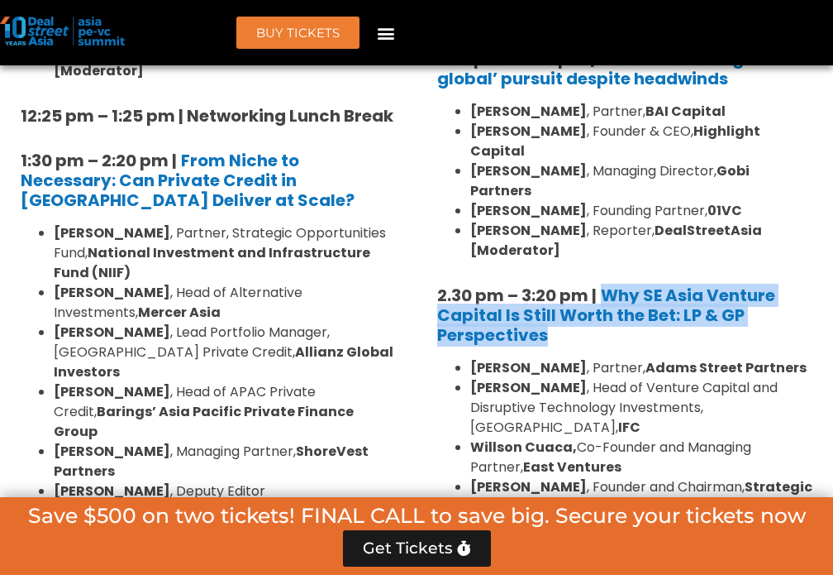
drag, startPoint x: 688, startPoint y: 278, endPoint x: 608, endPoint y: 215, distance: 101.2
click at [608, 215] on div "8:00 am – 9:00 am | Registration & Networking Coffee [Sponsored by Vserve ] 9:0…" at bounding box center [624, 228] width 375 height 2609
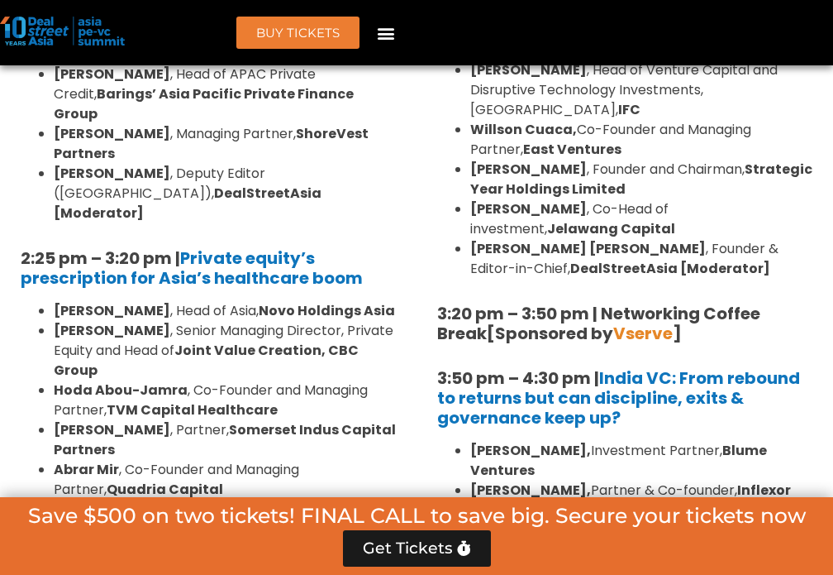
scroll to position [2811, 0]
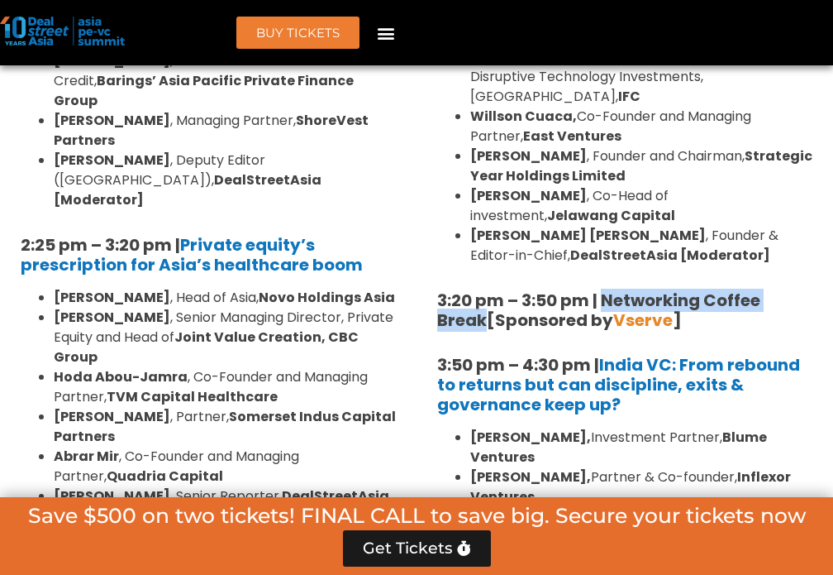
drag, startPoint x: 486, startPoint y: 253, endPoint x: 604, endPoint y: 237, distance: 119.3
click at [604, 289] on strong "3:20 pm – 3:50 pm | Networking Coffee Break" at bounding box center [598, 310] width 323 height 43
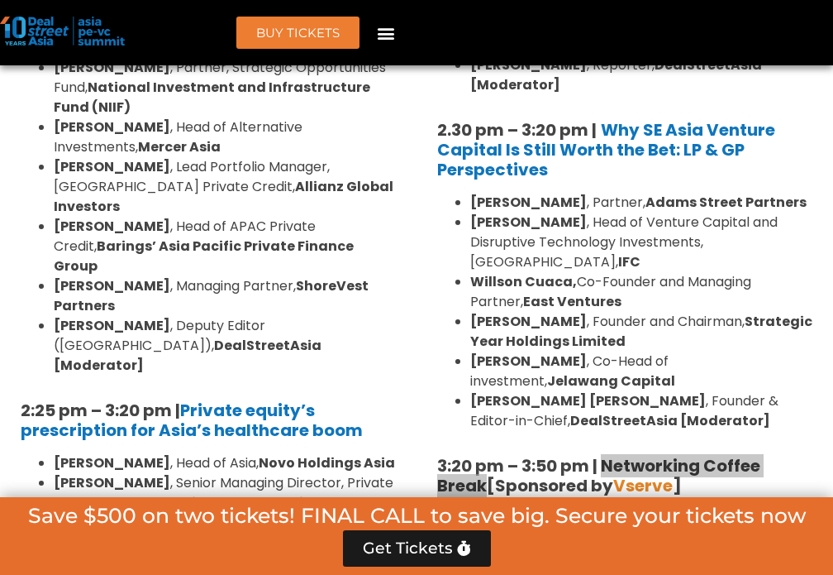
scroll to position [2563, 0]
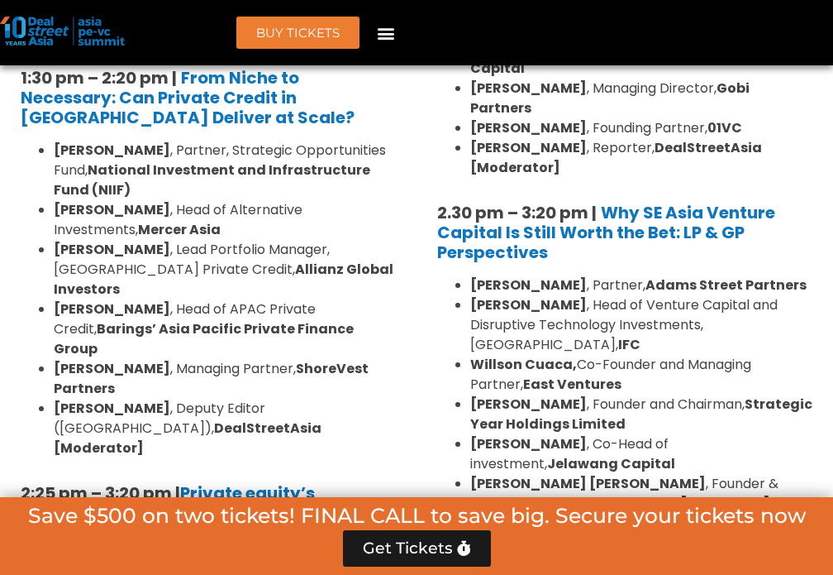
click at [801, 203] on h5 "2.30 pm – 3:20 pm | Why SE Asia Venture Capital Is Still Worth the Bet: LP & GP…" at bounding box center [624, 233] width 375 height 60
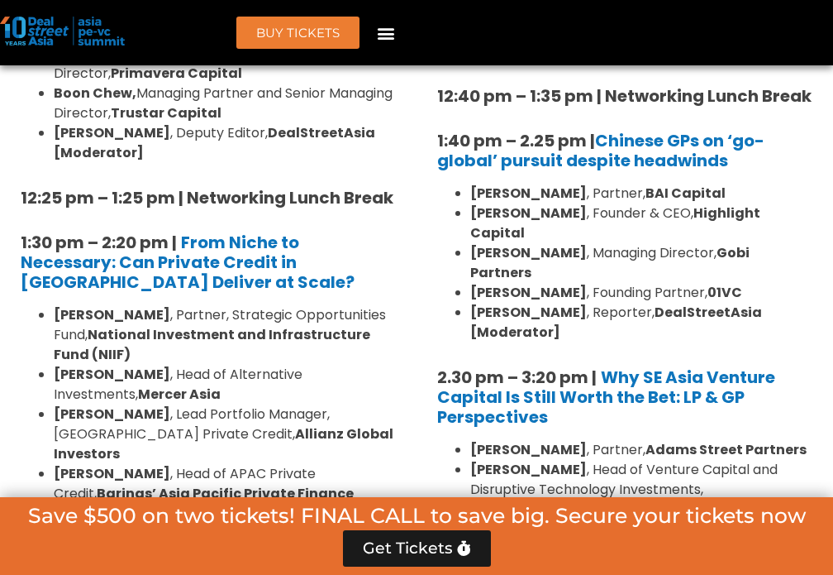
scroll to position [2397, 0]
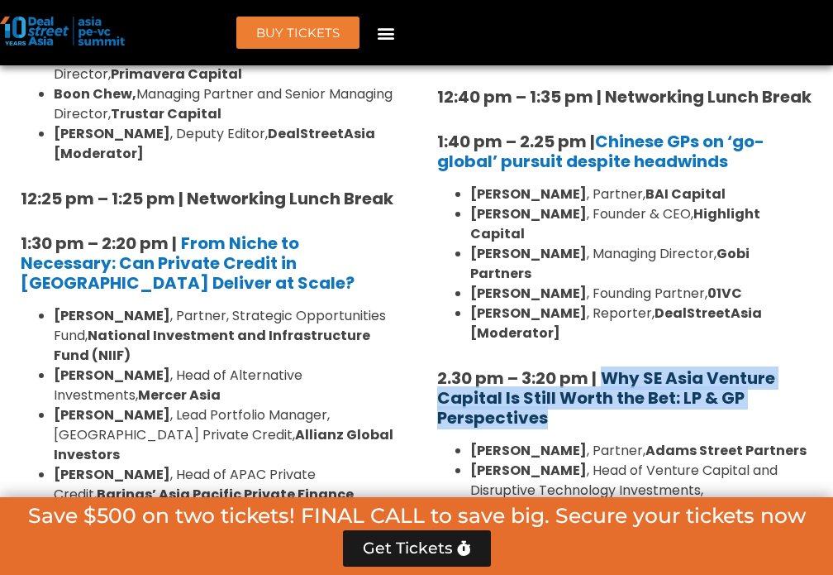
drag, startPoint x: 610, startPoint y: 355, endPoint x: 606, endPoint y: 319, distance: 35.8
click at [606, 368] on h5 "2.30 pm – 3:20 pm | Why SE Asia Venture Capital Is Still Worth the Bet: LP & GP…" at bounding box center [624, 398] width 375 height 60
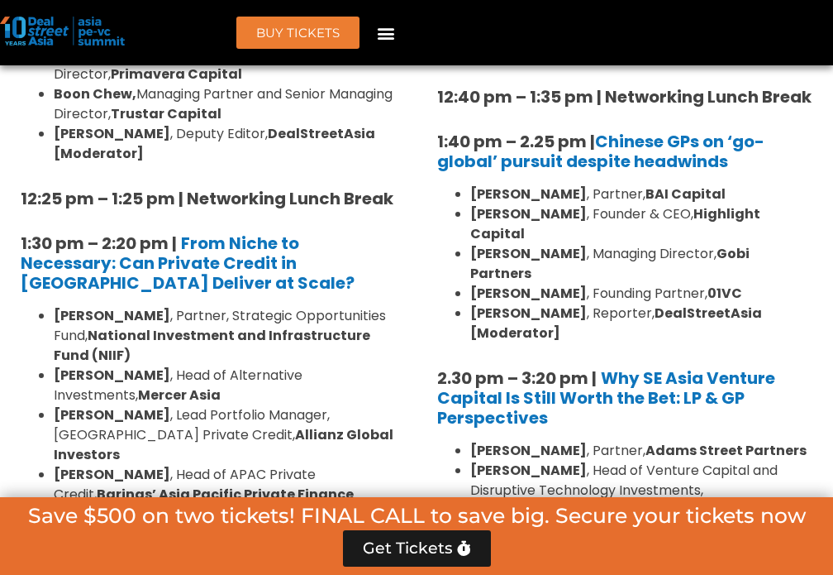
click at [775, 373] on div "8:00 am – 9:00 am | Registration & Networking Coffee [Sponsored by Vserve ] 9:0…" at bounding box center [624, 311] width 375 height 2609
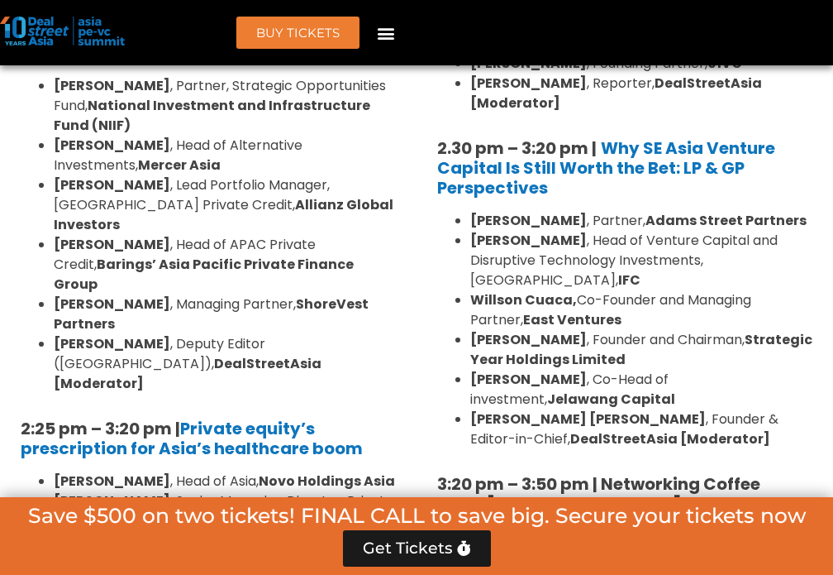
scroll to position [2645, 0]
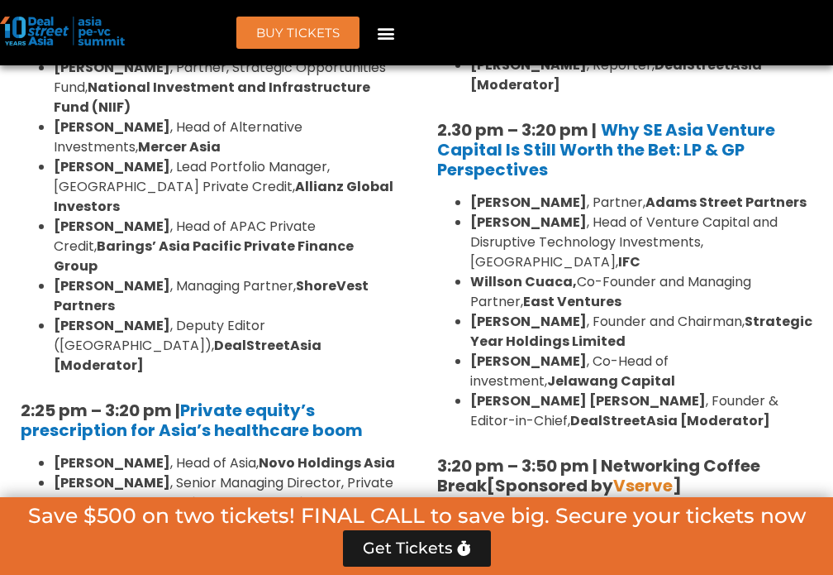
click at [748, 374] on div "8:00 am – 9:00 am | Registration & Networking Coffee [Sponsored by Vserve ] 9:0…" at bounding box center [624, 63] width 375 height 2609
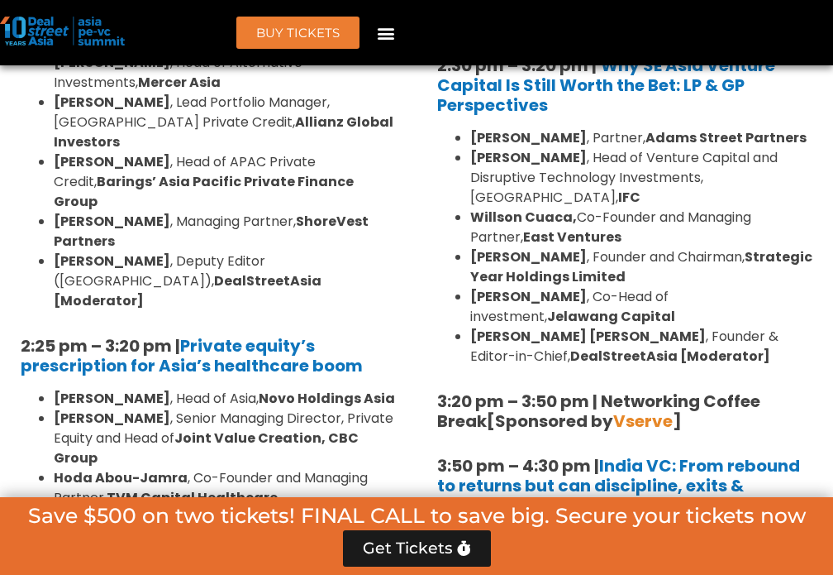
scroll to position [2728, 0]
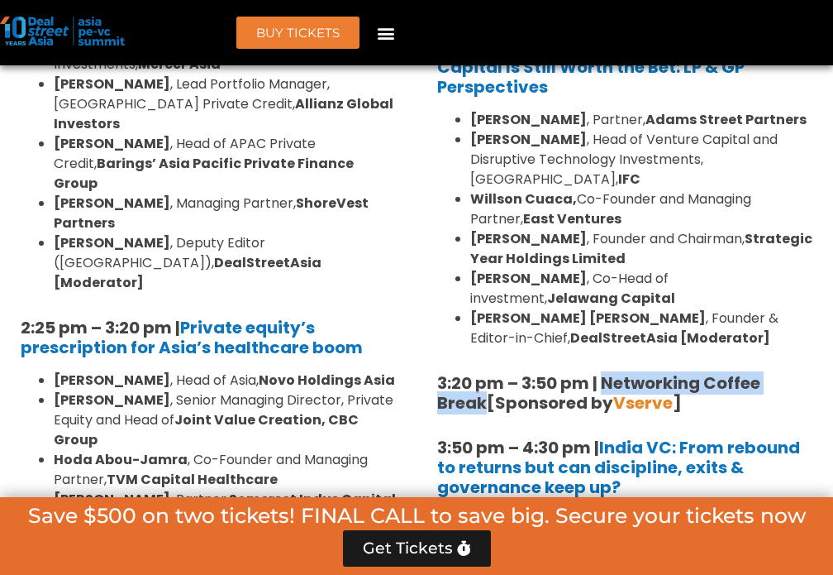
drag, startPoint x: 484, startPoint y: 341, endPoint x: 608, endPoint y: 313, distance: 126.2
click at [608, 371] on strong "3:20 pm – 3:50 pm | Networking Coffee Break" at bounding box center [598, 392] width 323 height 43
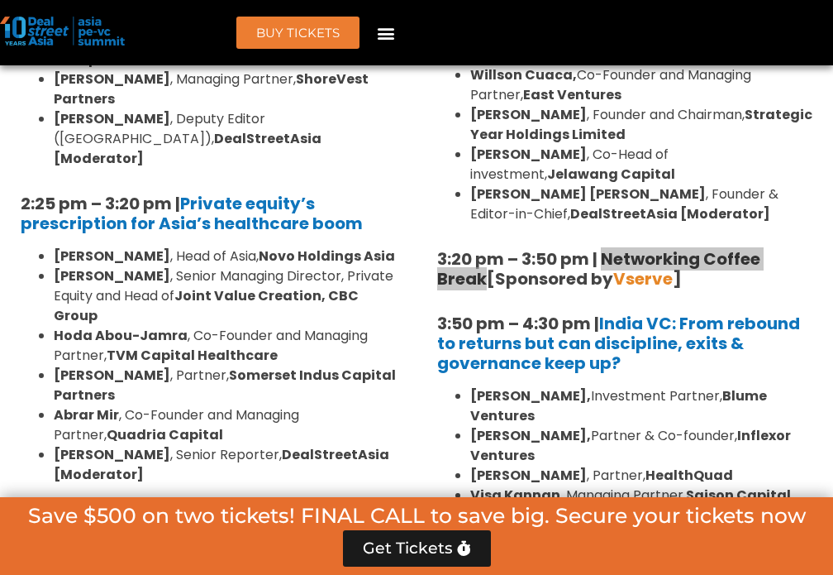
scroll to position [2893, 0]
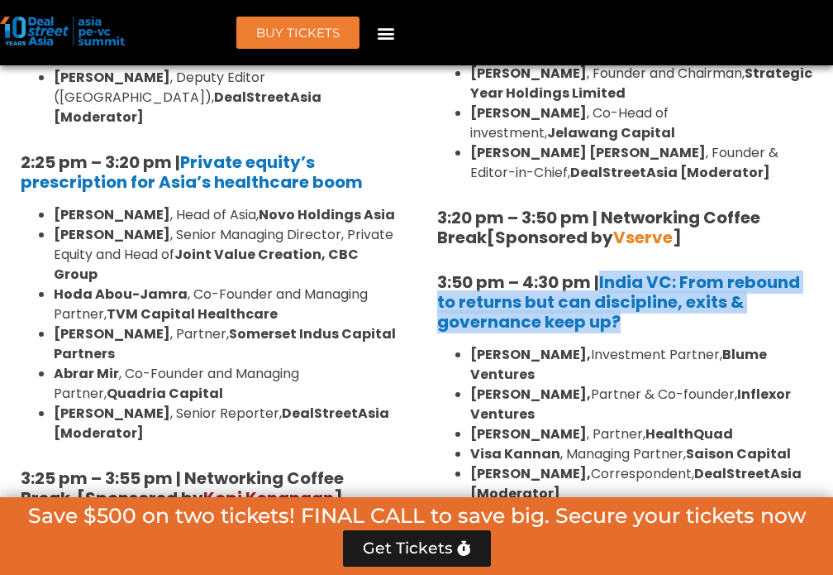
drag, startPoint x: 656, startPoint y: 261, endPoint x: 603, endPoint y: 212, distance: 72.0
click at [603, 272] on h5 "3:50 pm – 4:30 pm | [GEOGRAPHIC_DATA] VC: From rebound to returns but can disci…" at bounding box center [624, 302] width 375 height 60
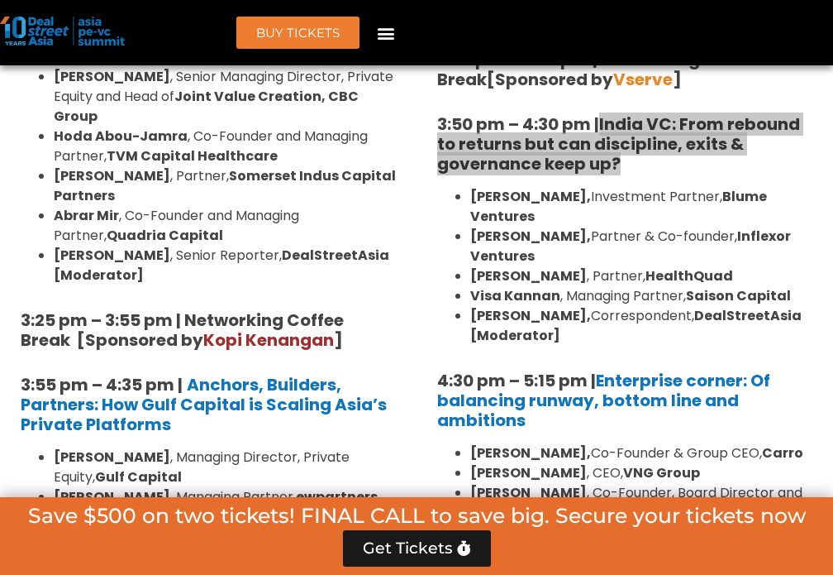
scroll to position [3059, 0]
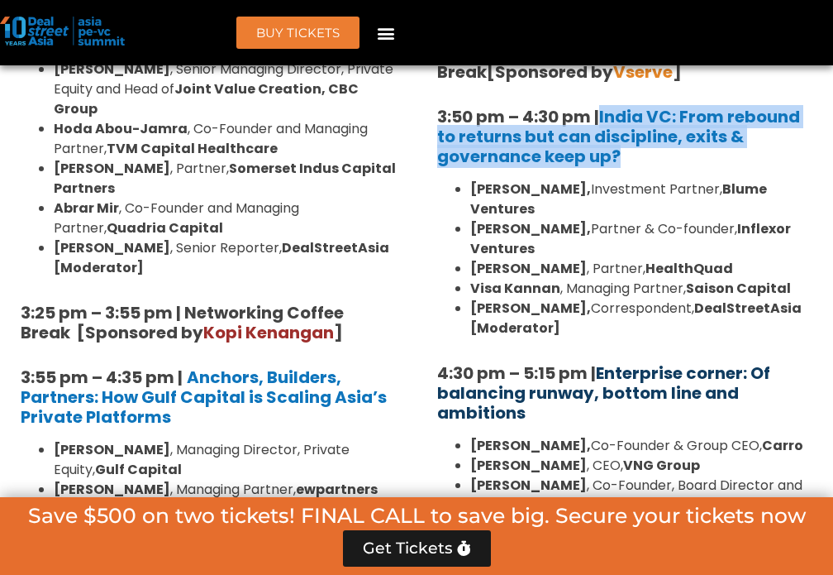
drag, startPoint x: 579, startPoint y: 323, endPoint x: 602, endPoint y: 293, distance: 37.7
click at [600, 363] on h5 "4:30 pm – 5:15 pm | Enterprise corner: Of balancing runway, bottom line and amb…" at bounding box center [624, 393] width 375 height 60
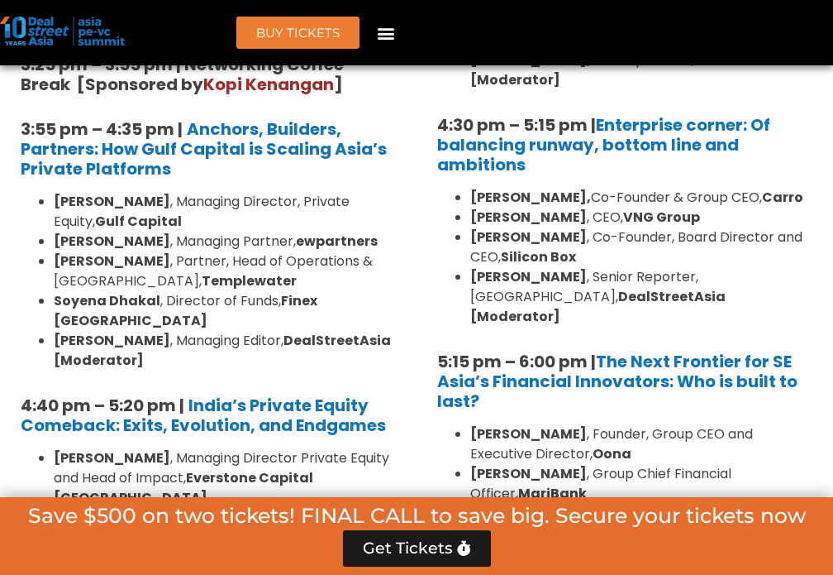
scroll to position [3389, 0]
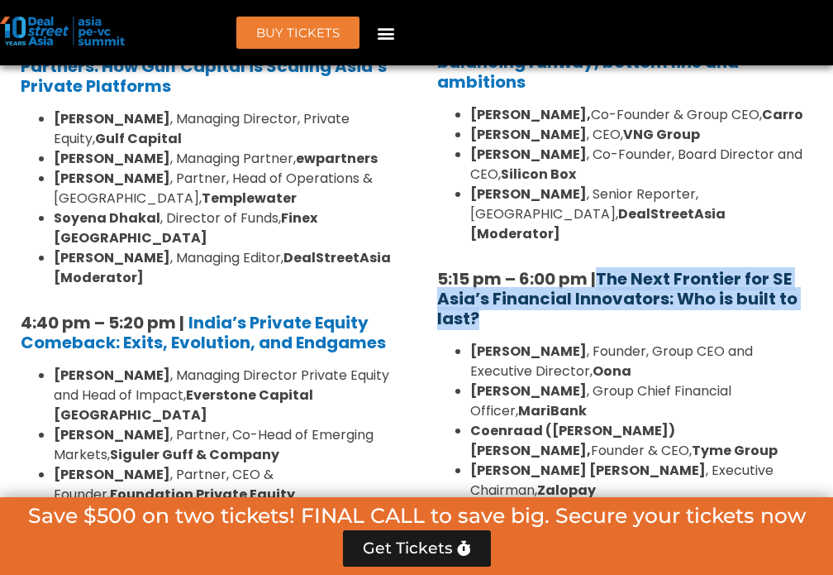
drag, startPoint x: 668, startPoint y: 217, endPoint x: 604, endPoint y: 168, distance: 80.2
click at [604, 269] on h5 "5:15 pm – 6:00 pm | The Next Frontier for SE Asia’s Financial Innovators: Who i…" at bounding box center [624, 299] width 375 height 60
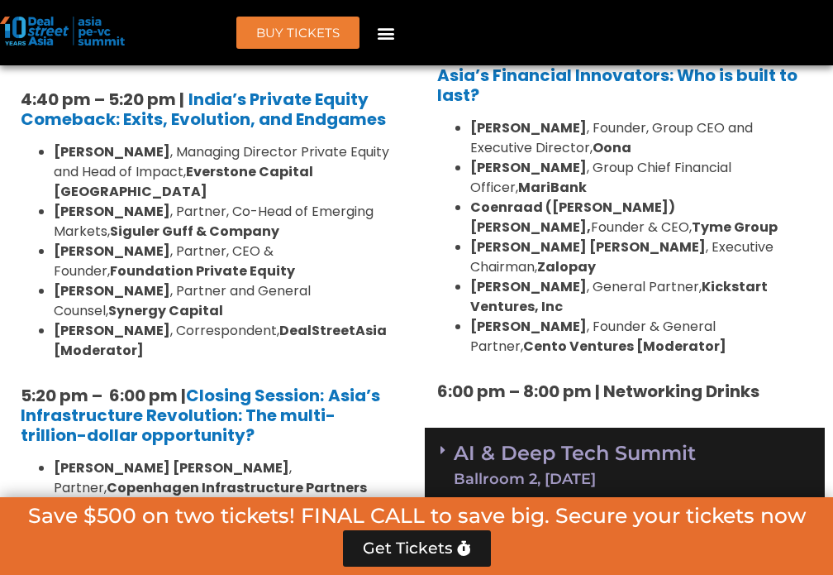
scroll to position [3638, 0]
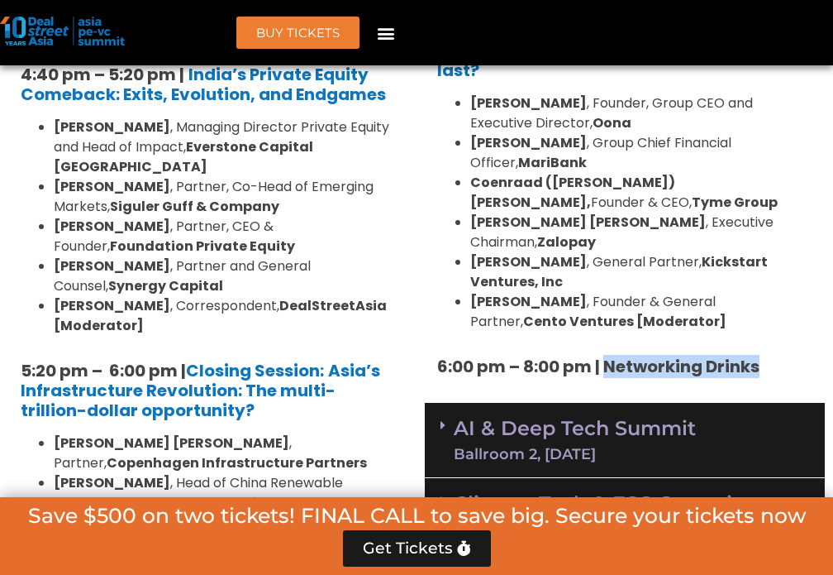
drag, startPoint x: 740, startPoint y: 223, endPoint x: 605, endPoint y: 204, distance: 136.1
click at [579, 418] on link "AI & Deep Tech Summit Ballroom 2, [DATE]" at bounding box center [575, 439] width 242 height 43
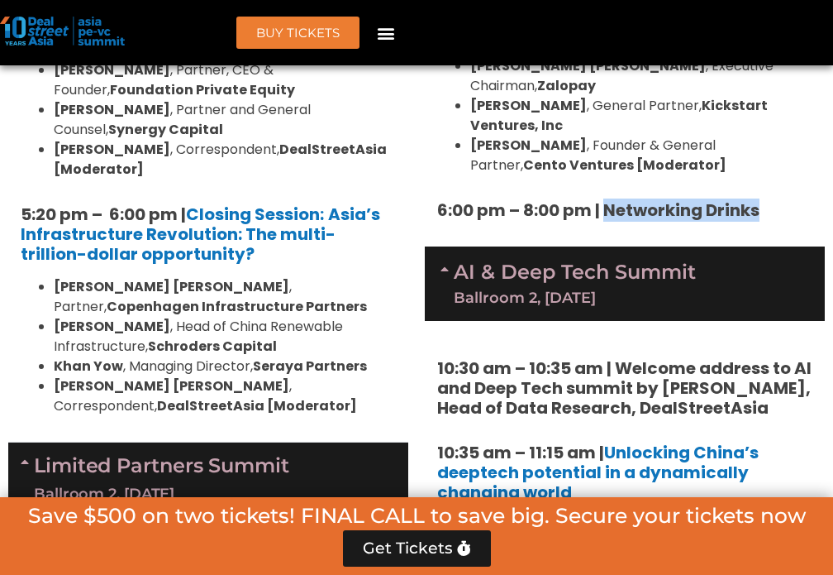
scroll to position [3803, 0]
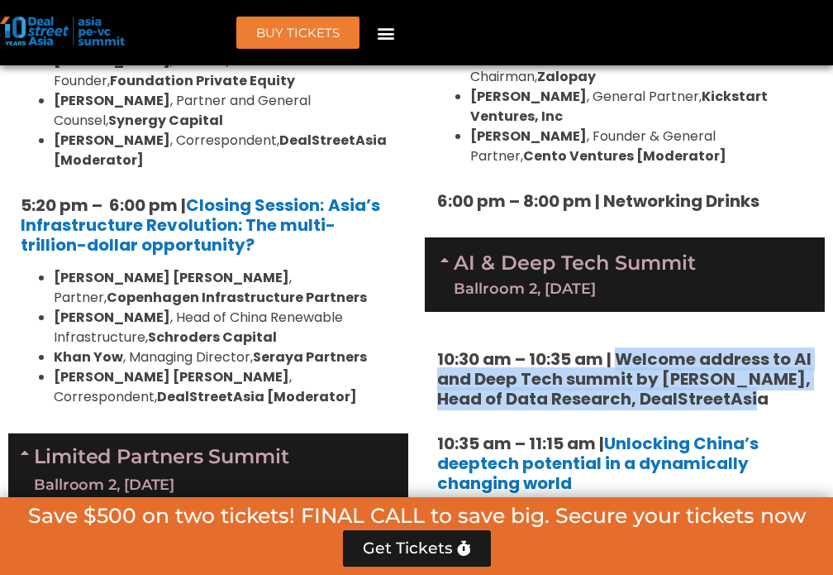
drag, startPoint x: 777, startPoint y: 260, endPoint x: 617, endPoint y: 217, distance: 166.3
click at [617, 349] on h5 "10:30 am – 10:35 am | Welcome address to AI and Deep Tech summit by [PERSON_NAM…" at bounding box center [624, 379] width 375 height 60
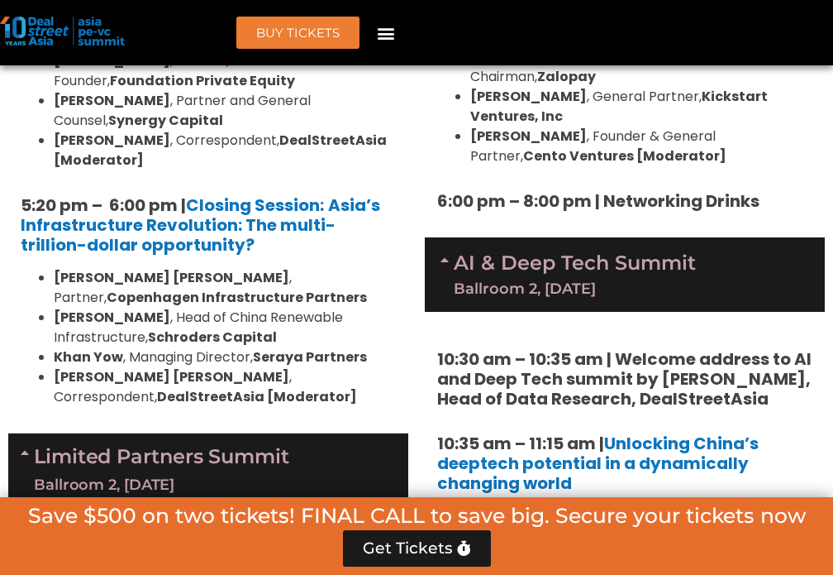
click at [606, 433] on h5 "10:35 am – 11:15 am | Unlocking China’s deeptech potential in a dynamically cha…" at bounding box center [624, 463] width 375 height 60
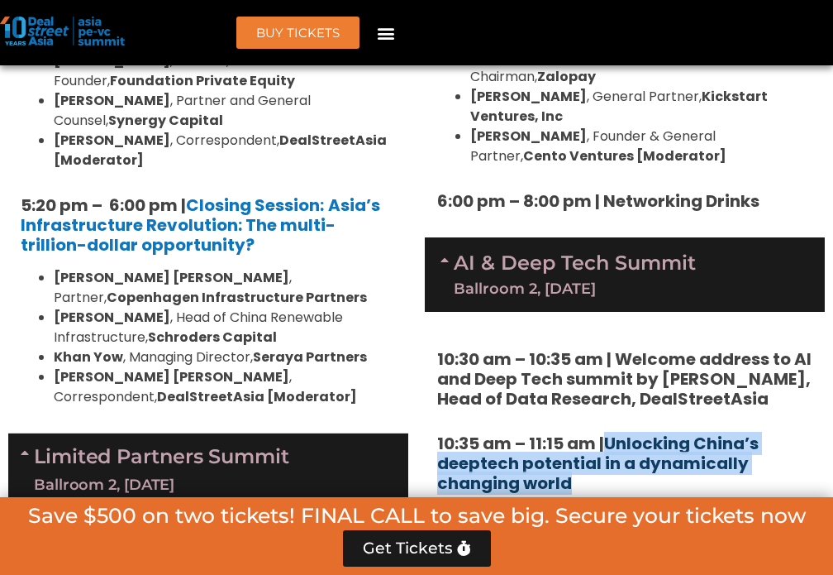
drag, startPoint x: 602, startPoint y: 336, endPoint x: 613, endPoint y: 303, distance: 34.0
click at [613, 433] on h5 "10:35 am – 11:15 am | Unlocking China’s deeptech potential in a dynamically cha…" at bounding box center [624, 463] width 375 height 60
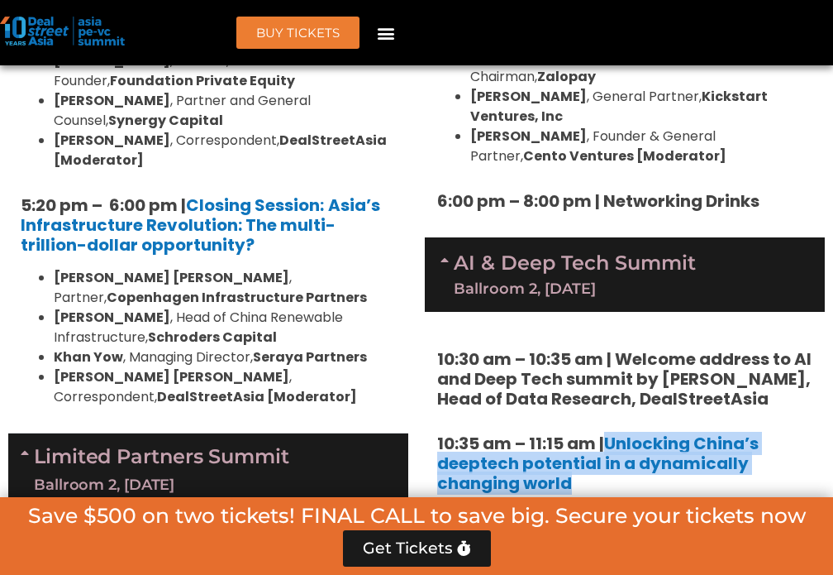
click at [693, 433] on h5 "10:35 am – 11:15 am | Unlocking China’s deeptech potential in a dynamically cha…" at bounding box center [624, 463] width 375 height 60
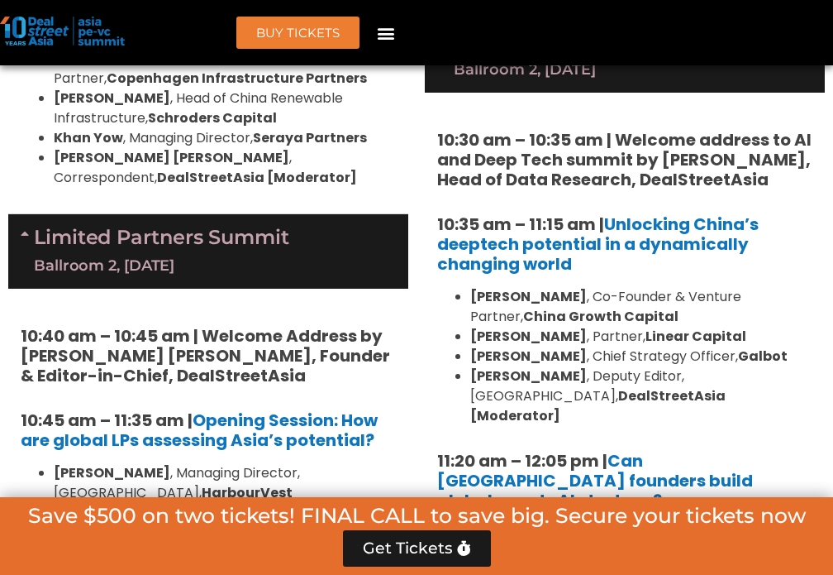
scroll to position [4051, 0]
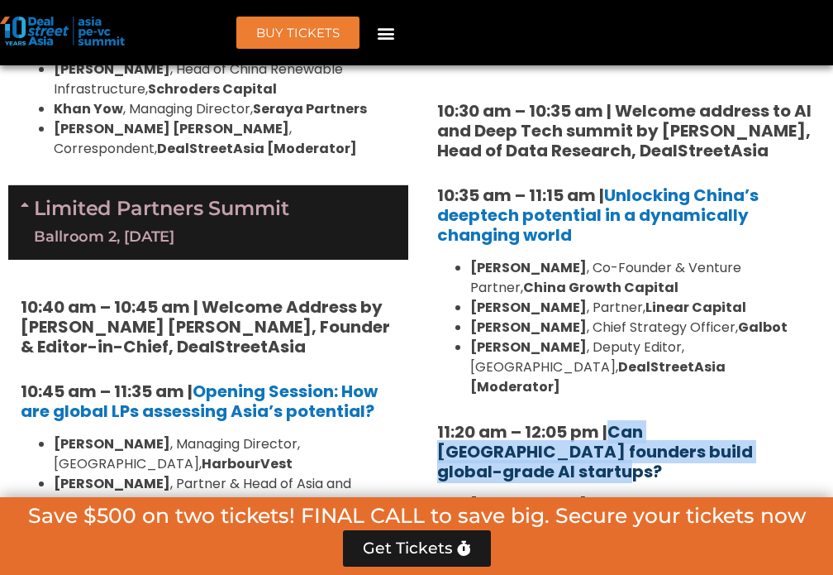
drag, startPoint x: 793, startPoint y: 290, endPoint x: 613, endPoint y: 277, distance: 180.7
click at [613, 422] on h5 "11:20 am – 12:05 pm | Can [GEOGRAPHIC_DATA] founders build global-grade AI star…" at bounding box center [624, 452] width 375 height 60
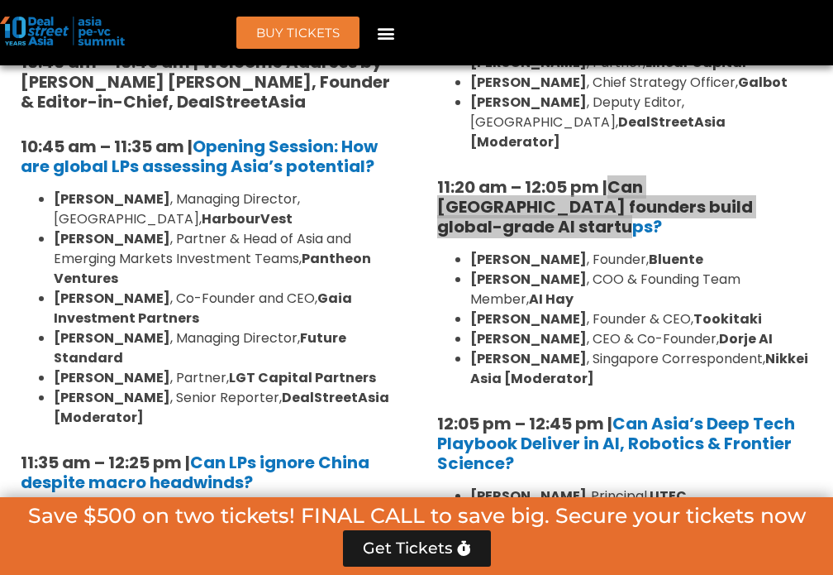
scroll to position [4299, 0]
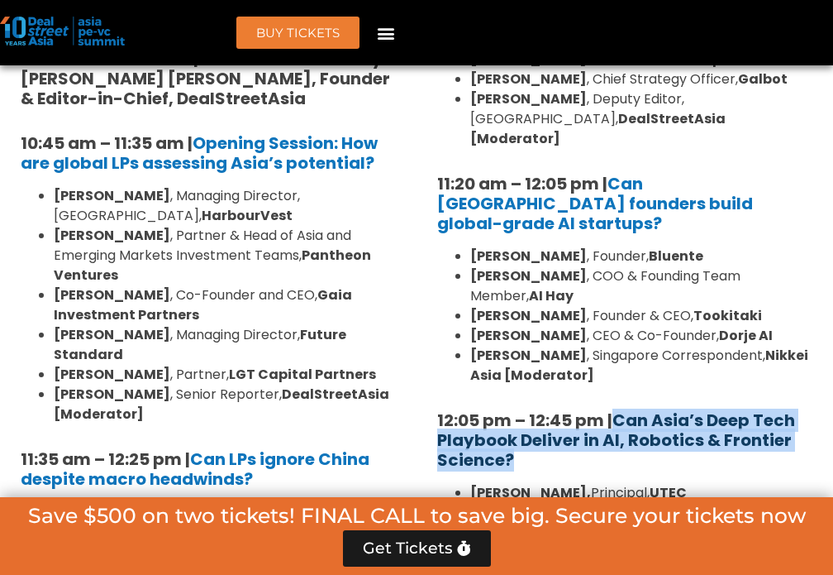
drag, startPoint x: 635, startPoint y: 280, endPoint x: 620, endPoint y: 231, distance: 51.0
click at [620, 410] on h5 "12:05 pm – 12:45 pm | Can Asia’s Deep Tech Playbook Deliver in AI, Robotics & F…" at bounding box center [624, 440] width 375 height 60
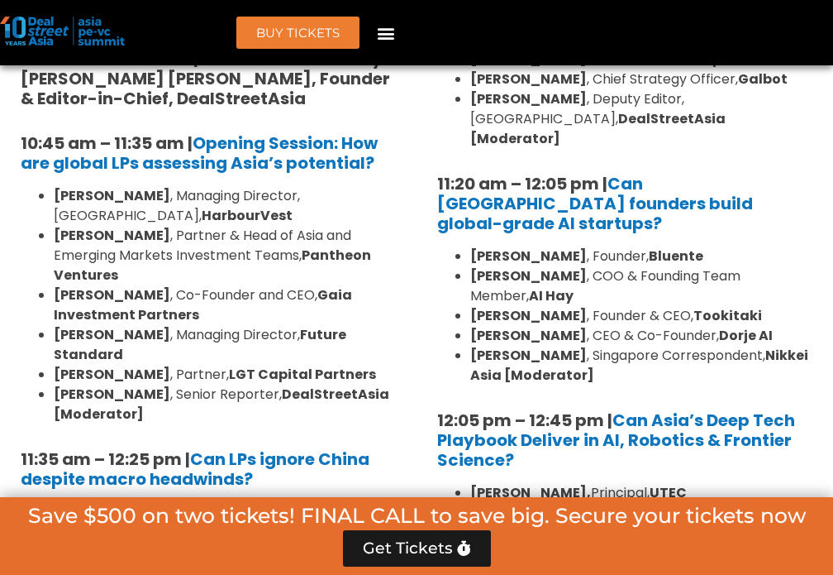
click at [785, 503] on li "[PERSON_NAME], Founder & Managing Director, [DOMAIN_NAME]" at bounding box center [641, 523] width 342 height 40
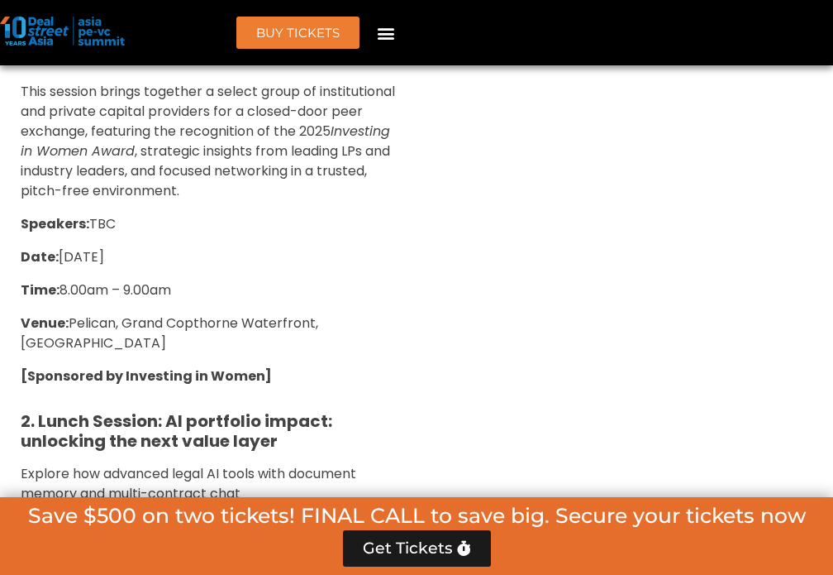
scroll to position [6614, 0]
